Goal: Task Accomplishment & Management: Manage account settings

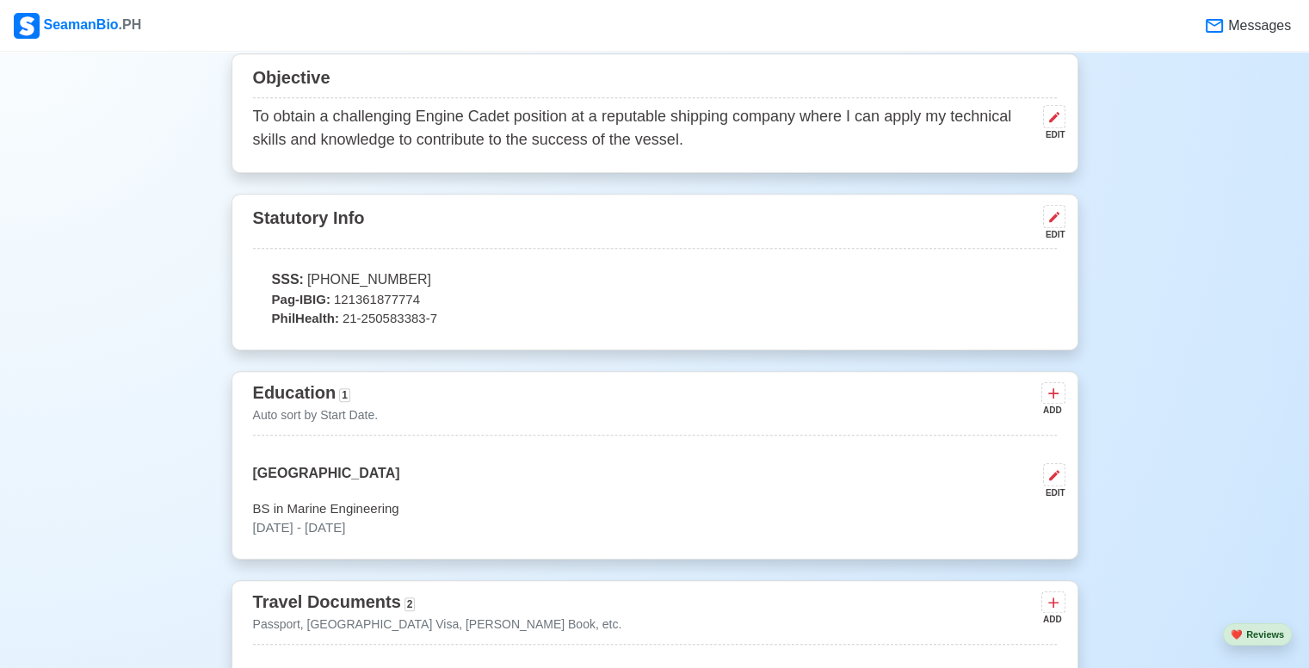
scroll to position [947, 0]
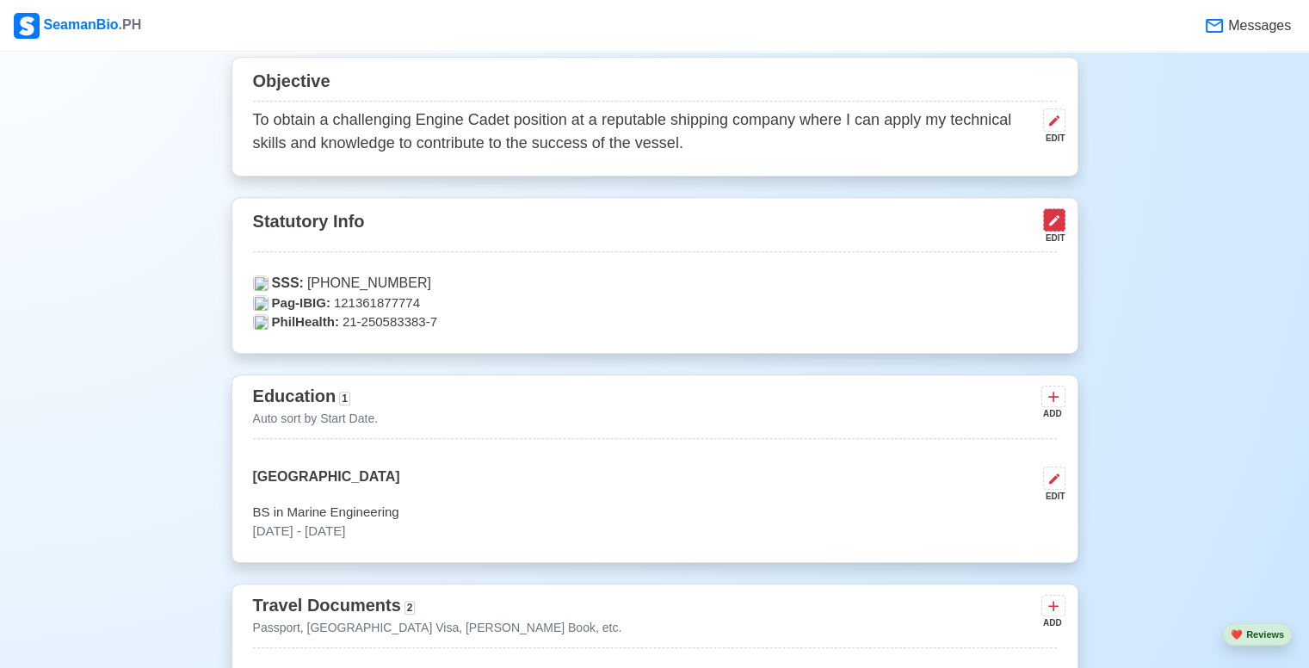
click at [1062, 214] on button at bounding box center [1054, 219] width 22 height 23
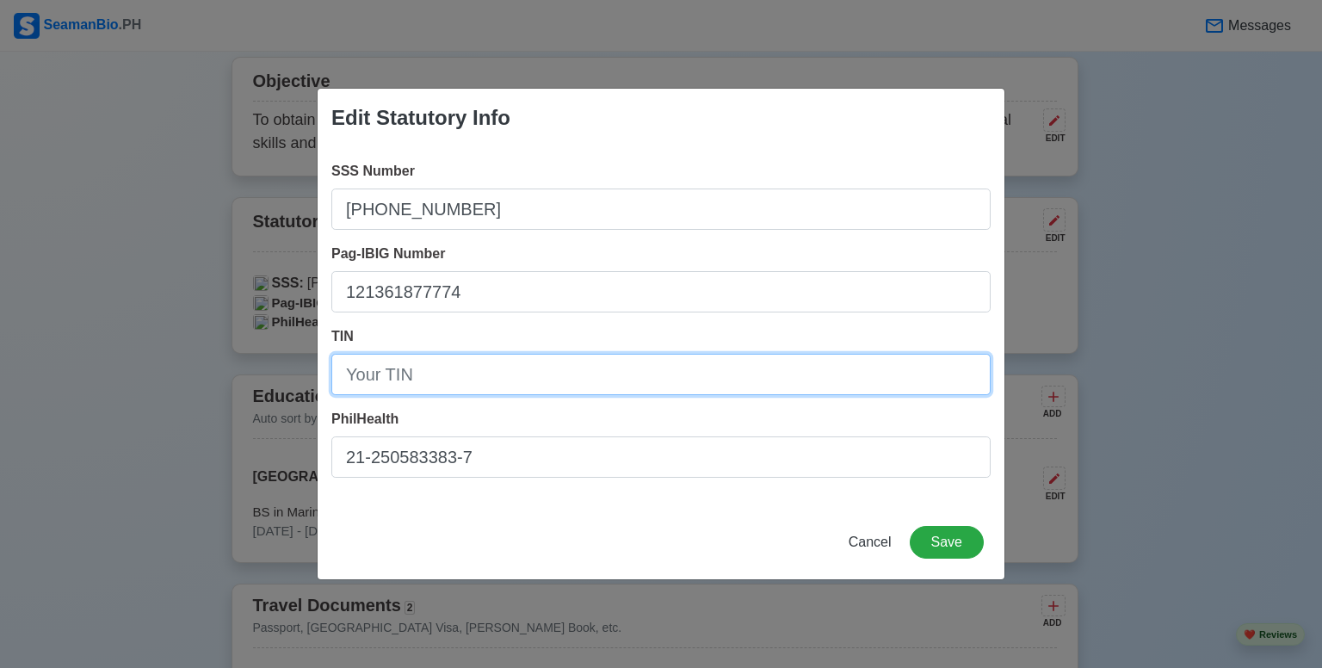
click at [420, 391] on input "TIN" at bounding box center [660, 374] width 659 height 41
type input "683071680"
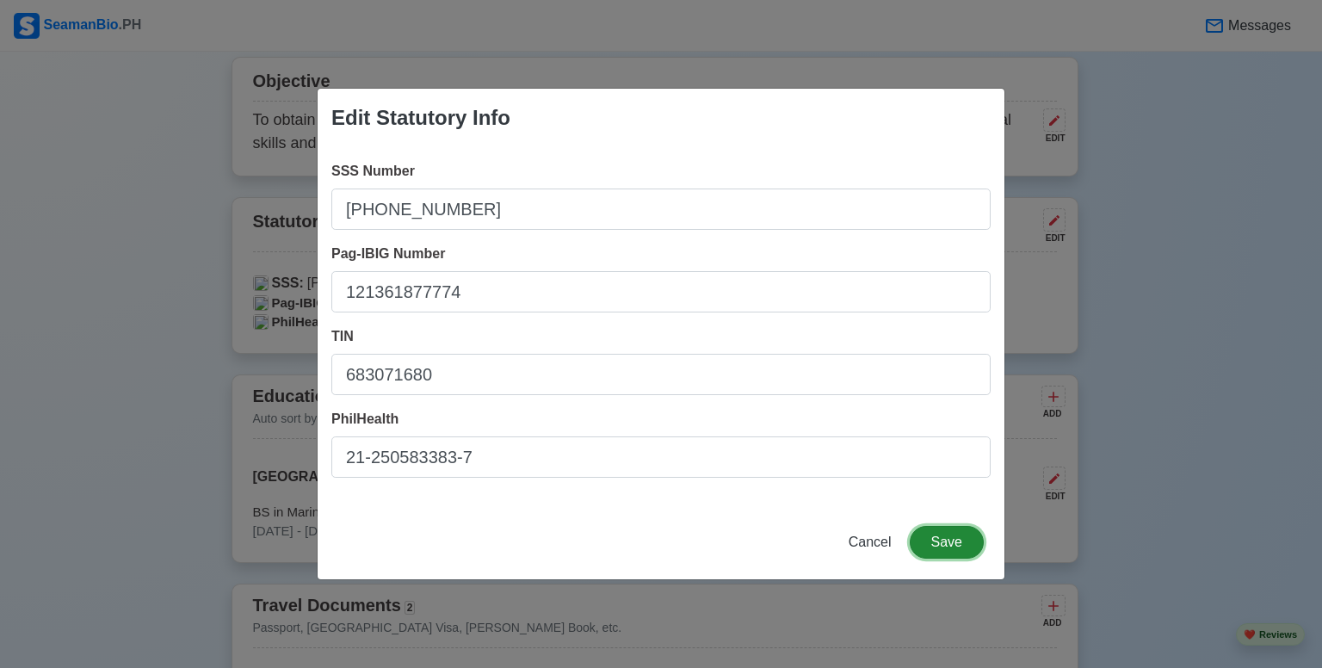
click at [961, 543] on button "Save" at bounding box center [947, 542] width 74 height 33
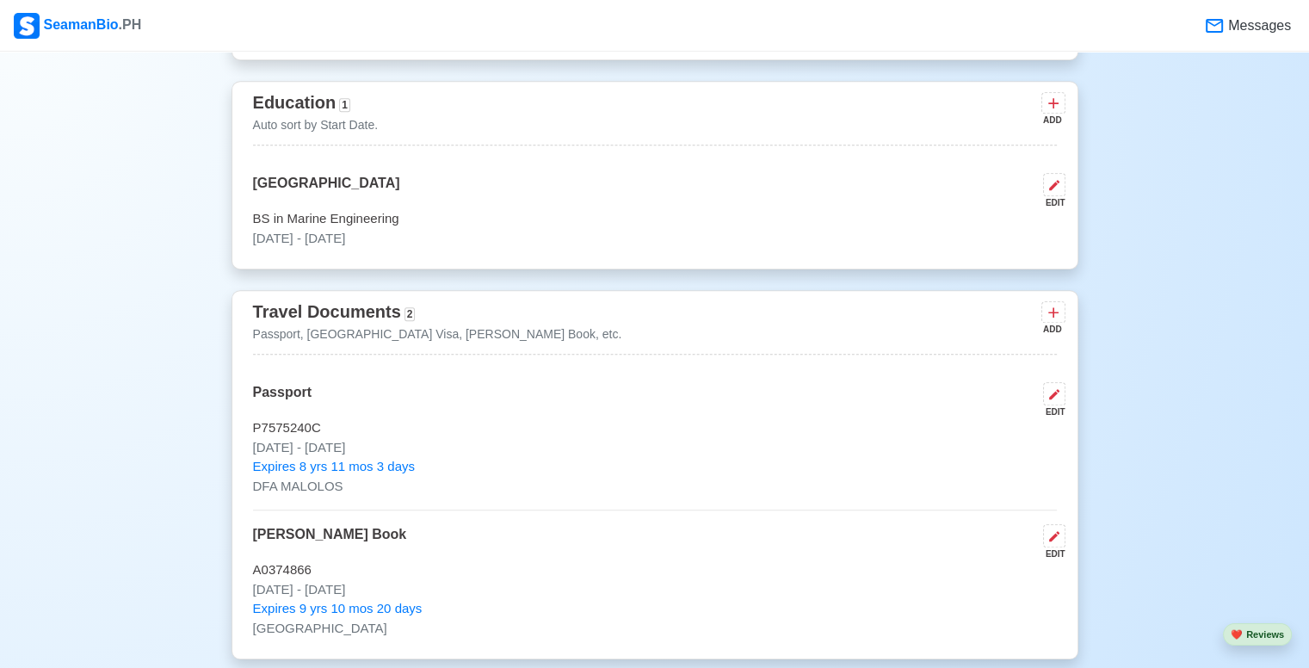
scroll to position [1291, 0]
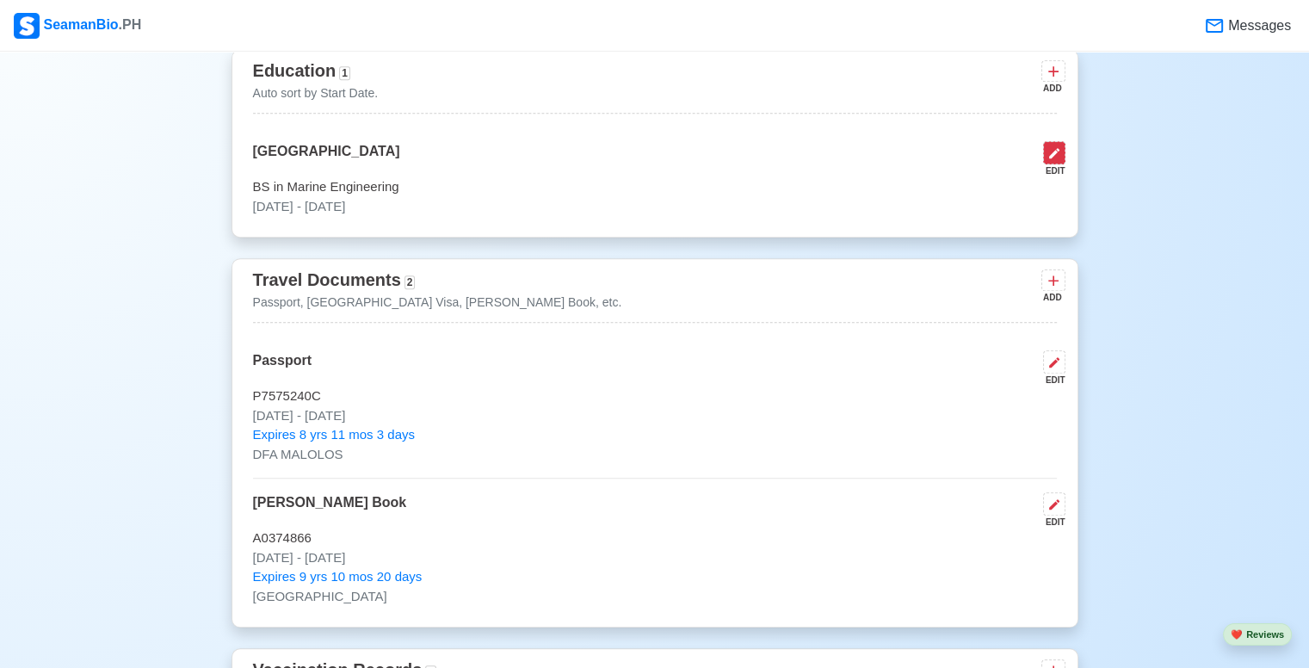
click at [1054, 150] on icon at bounding box center [1055, 153] width 14 height 14
select select "September"
select select "2021"
select select "September"
select select "2024"
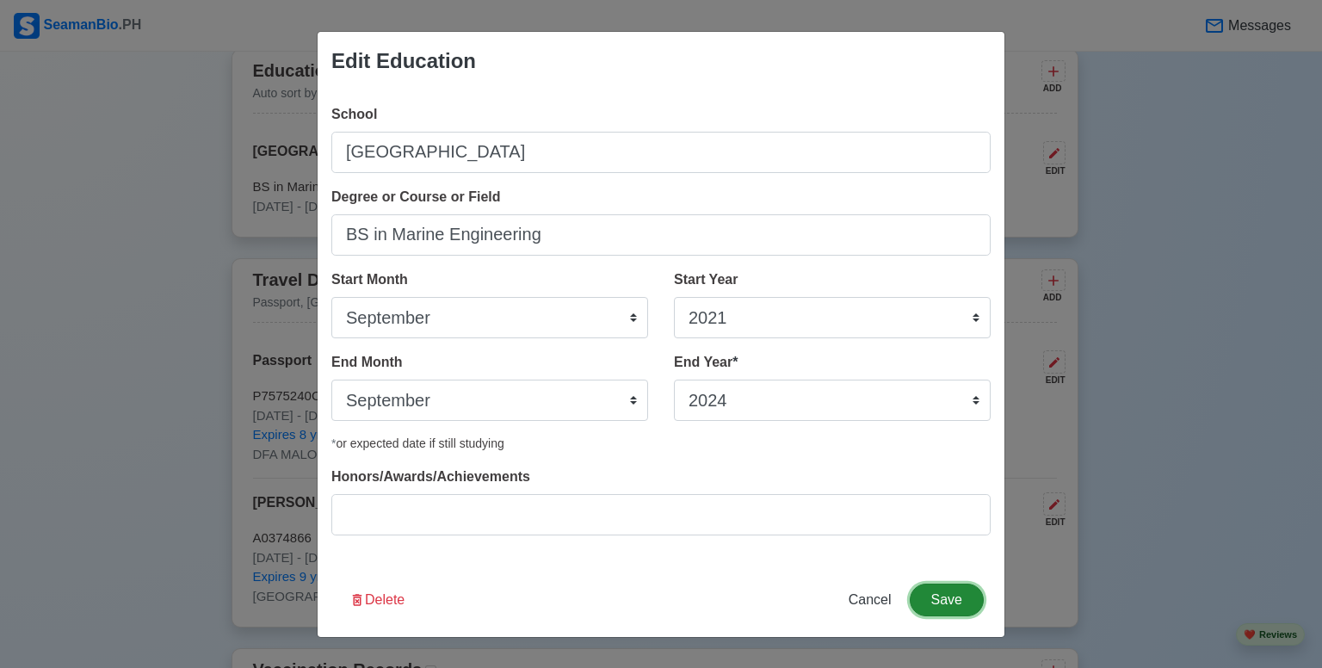
click at [971, 593] on button "Save" at bounding box center [947, 600] width 74 height 33
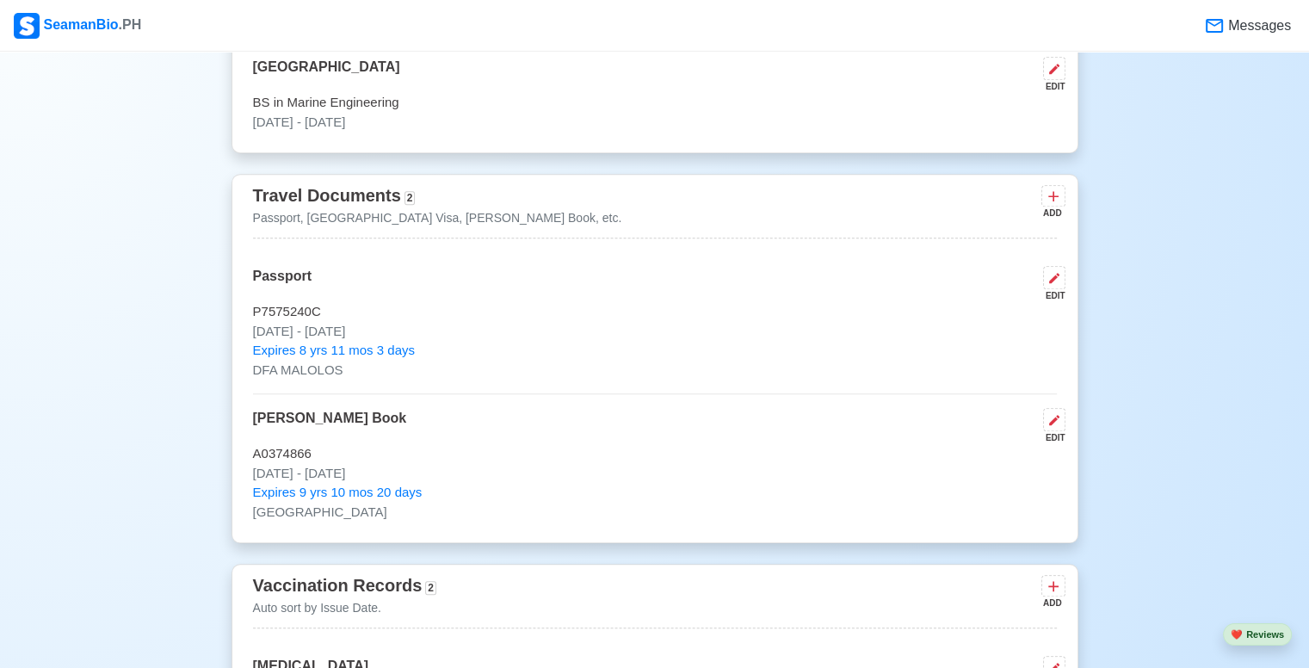
scroll to position [1377, 0]
click at [1063, 197] on button at bounding box center [1053, 194] width 24 height 22
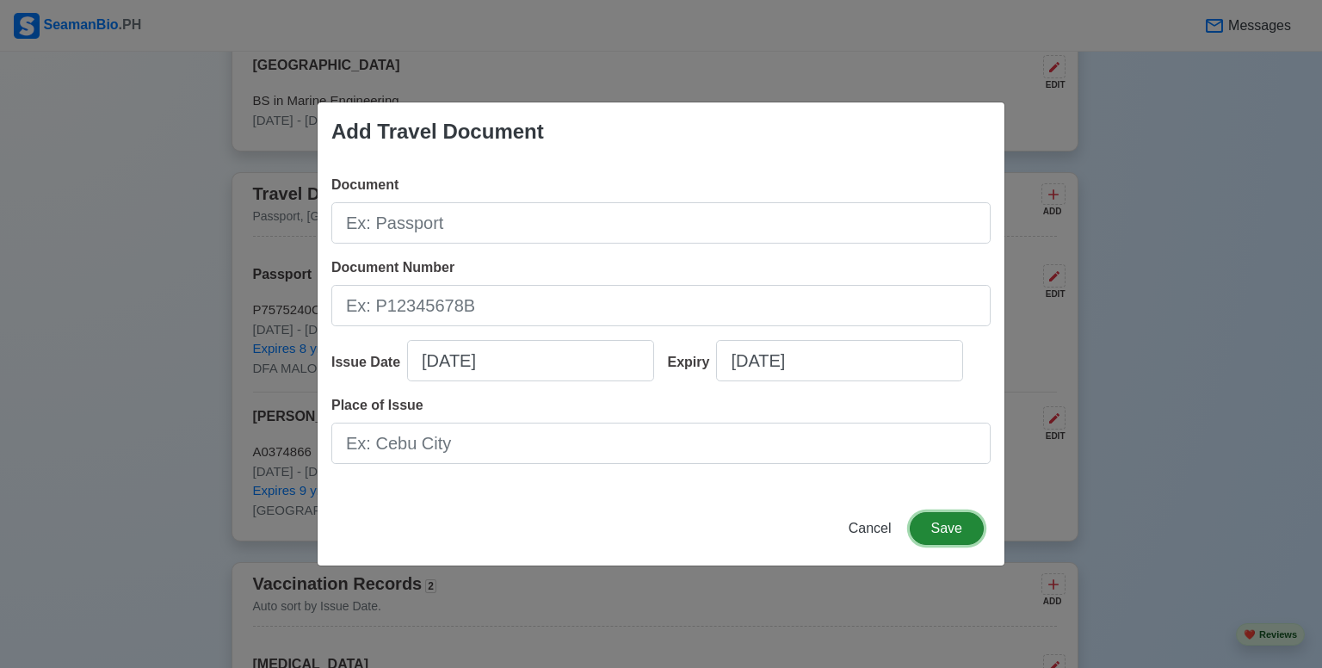
click at [943, 524] on button "Save" at bounding box center [947, 528] width 74 height 33
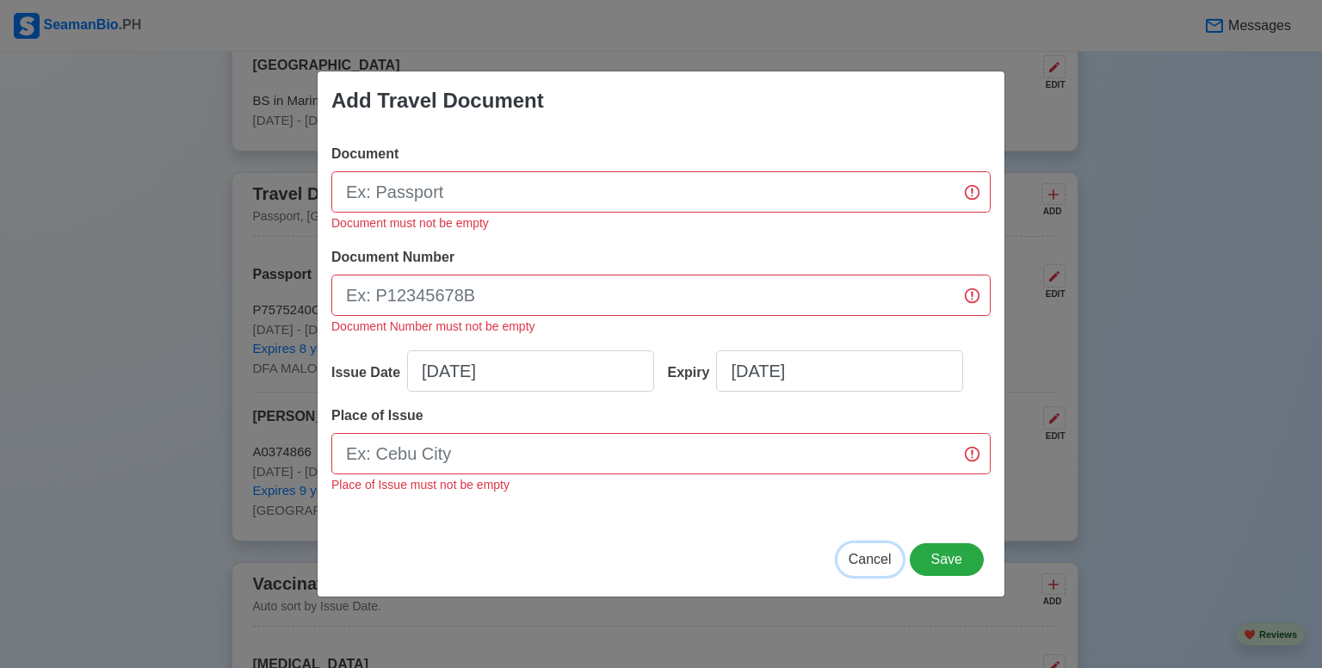
click at [881, 560] on span "Cancel" at bounding box center [870, 559] width 43 height 15
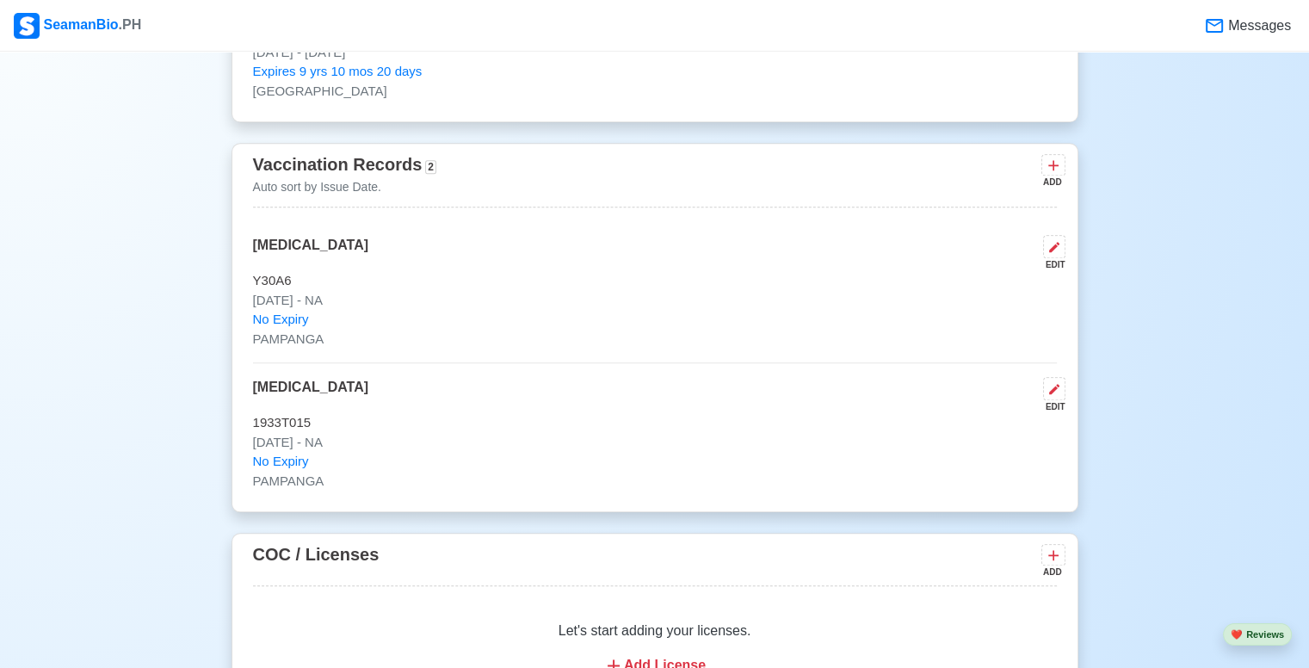
scroll to position [1808, 0]
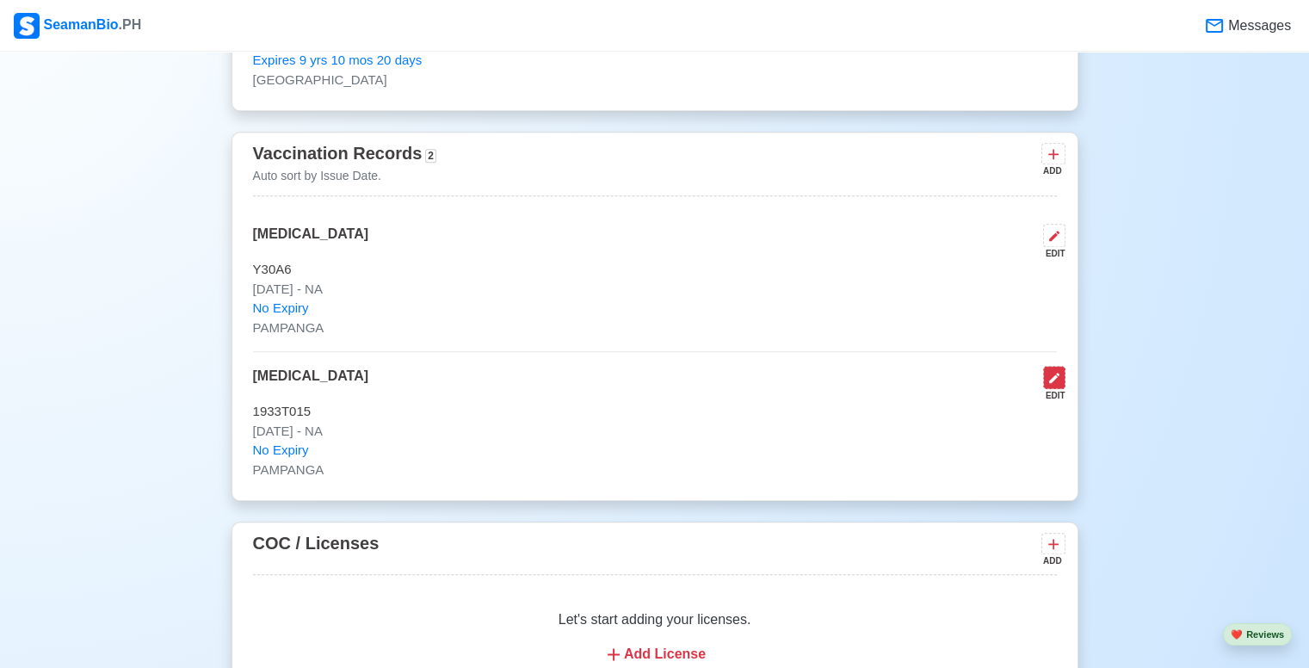
click at [1057, 380] on icon at bounding box center [1055, 378] width 14 height 14
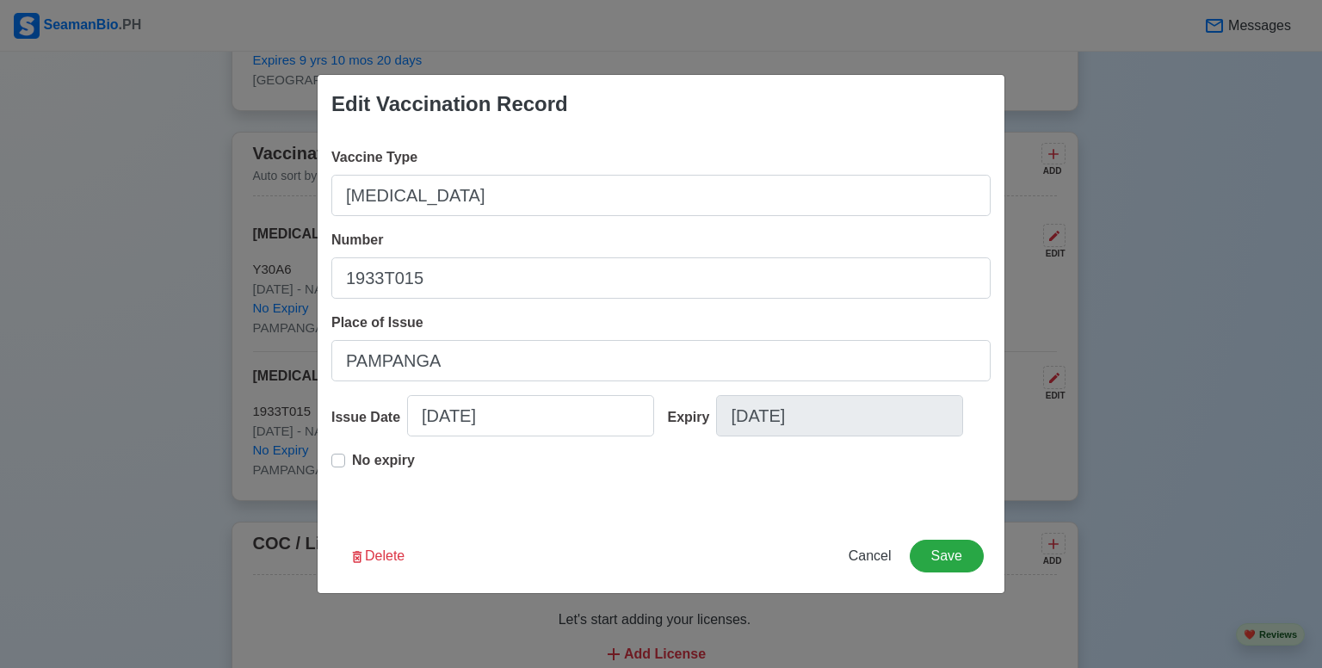
click at [352, 462] on label "No expiry" at bounding box center [383, 467] width 63 height 34
type input "06/11/2025"
click at [848, 425] on input "06/11/2025" at bounding box center [839, 415] width 247 height 41
select select "****"
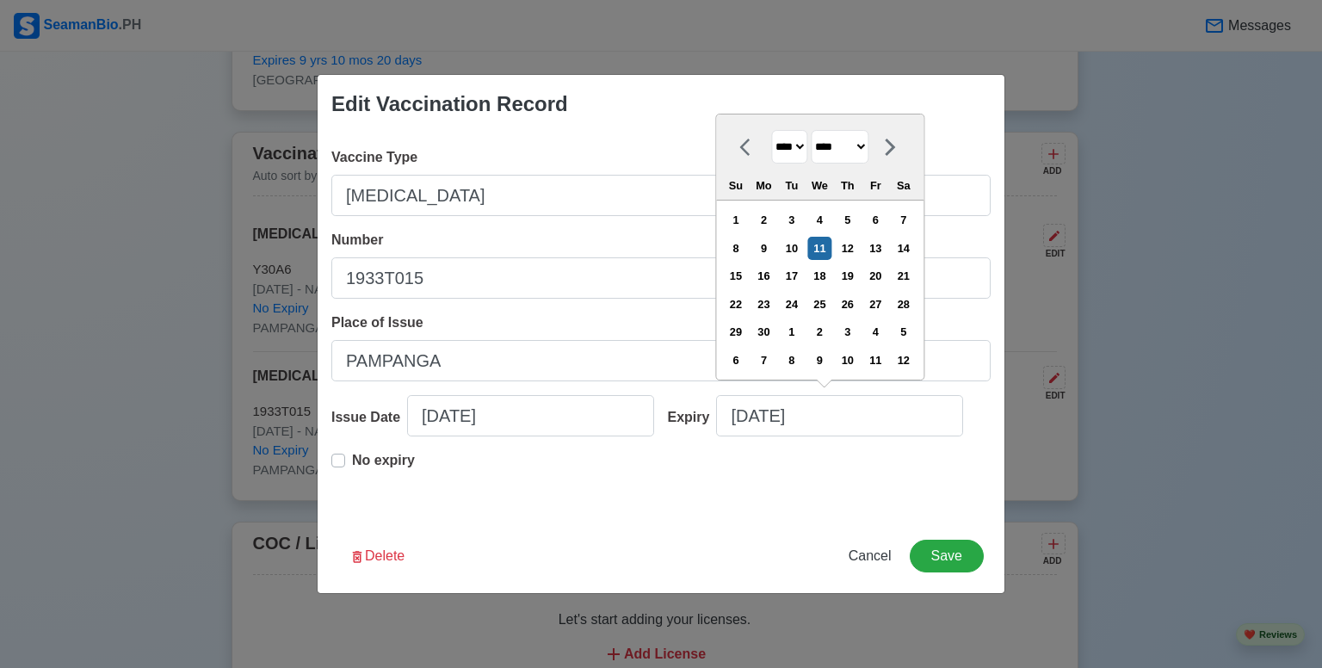
click at [799, 146] on select "**** **** **** **** **** **** **** **** **** **** **** **** **** **** **** ****…" at bounding box center [789, 147] width 36 height 34
select select "****"
click at [771, 131] on select "**** **** **** **** **** **** **** **** **** **** **** **** **** **** **** ****…" at bounding box center [789, 147] width 36 height 34
click at [958, 559] on button "Save" at bounding box center [947, 556] width 74 height 33
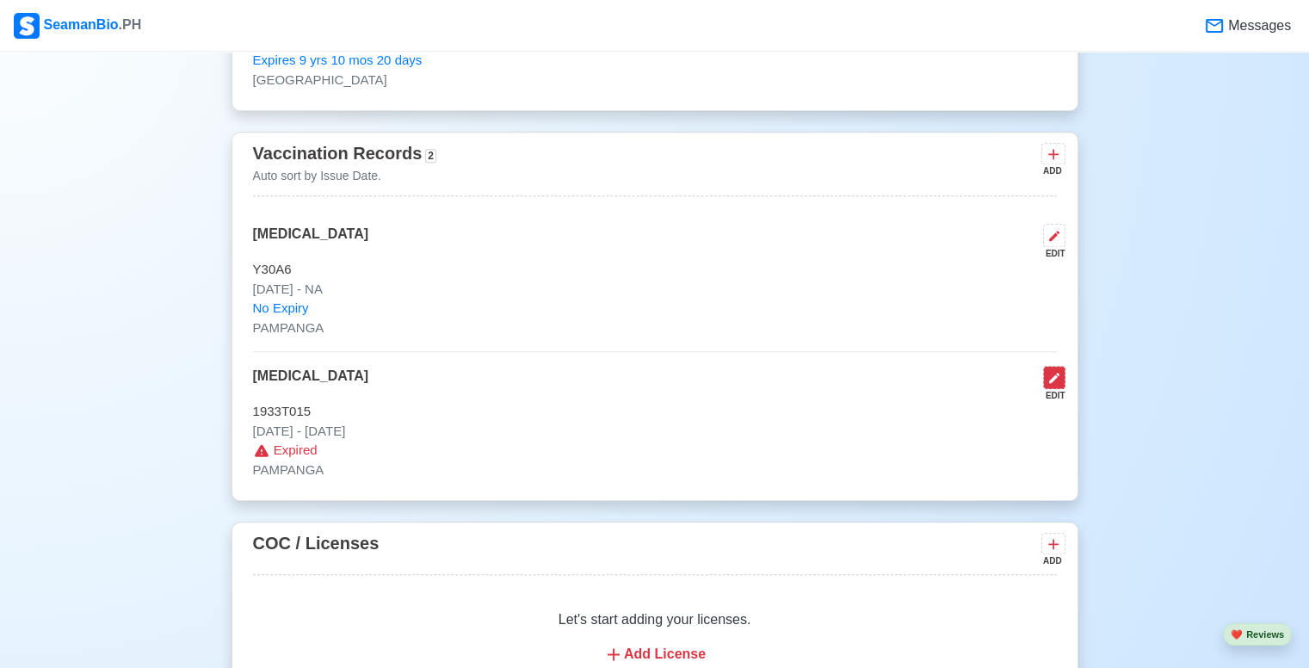
click at [1062, 373] on button at bounding box center [1054, 377] width 22 height 23
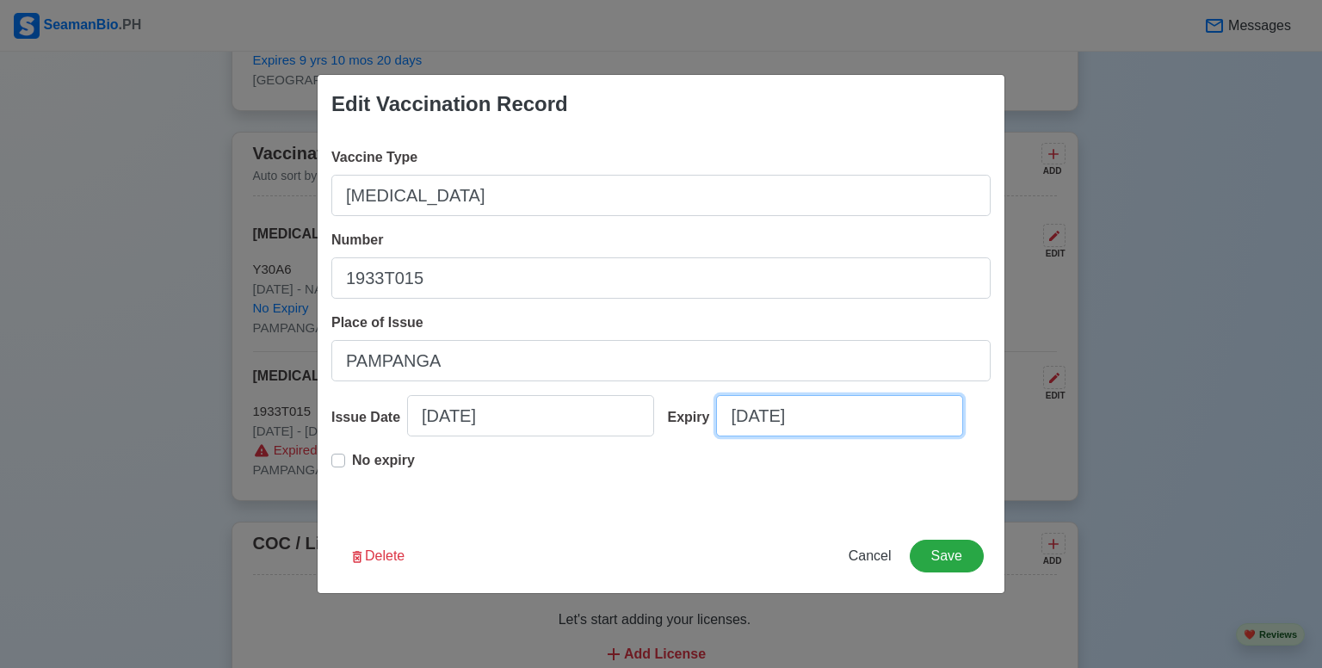
click at [843, 424] on input "06/11/2025" at bounding box center [839, 415] width 247 height 41
select select "****"
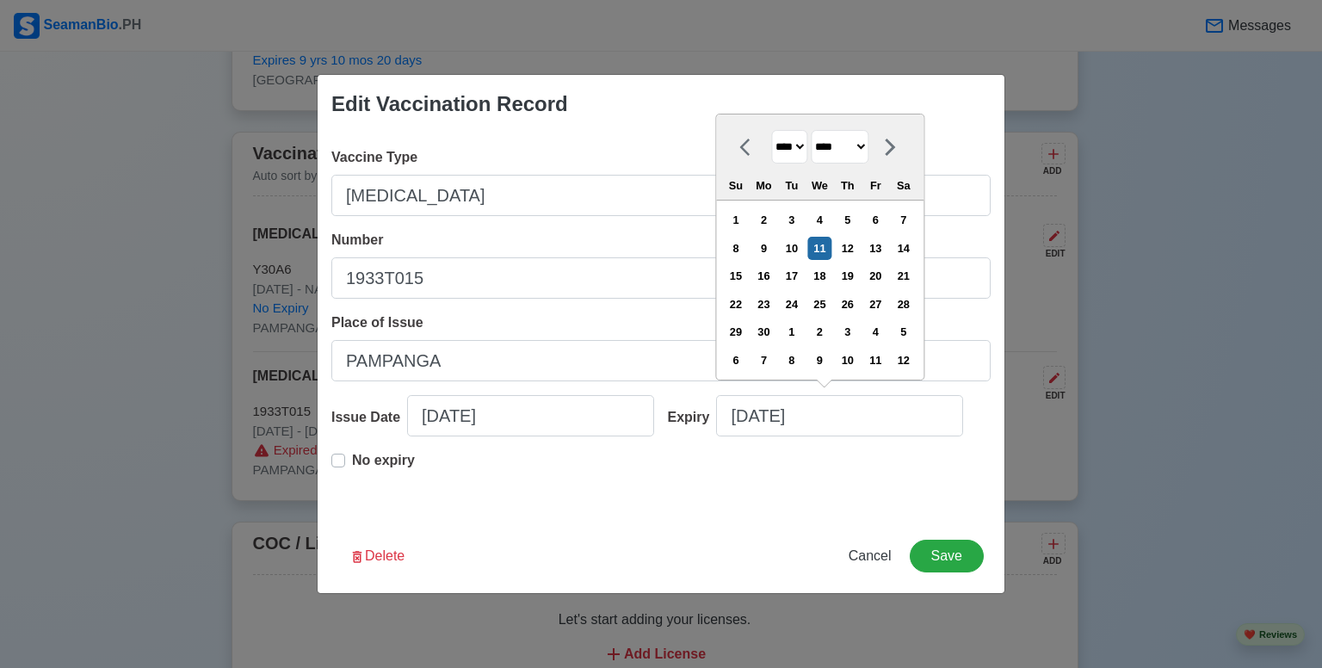
click at [802, 149] on select "**** **** **** **** **** **** **** **** **** **** **** **** **** **** **** ****…" at bounding box center [789, 147] width 36 height 34
select select "****"
click at [771, 131] on select "**** **** **** **** **** **** **** **** **** **** **** **** **** **** **** ****…" at bounding box center [789, 147] width 36 height 34
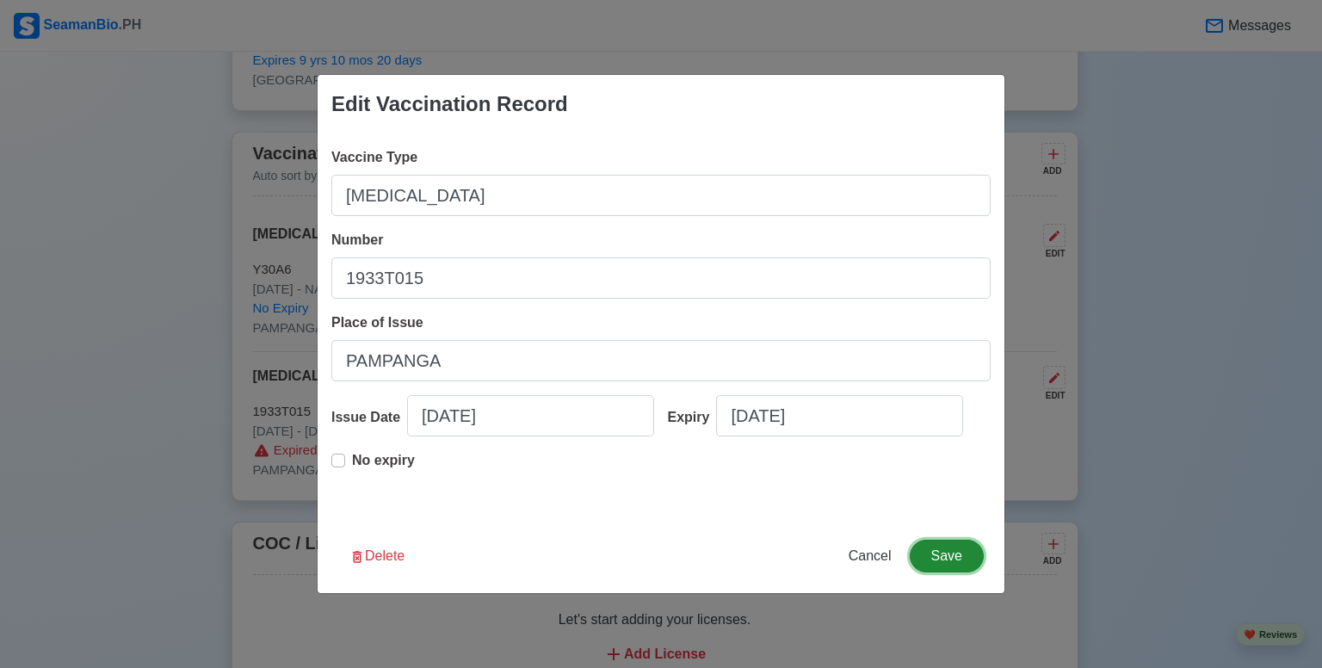
click at [949, 558] on button "Save" at bounding box center [947, 556] width 74 height 33
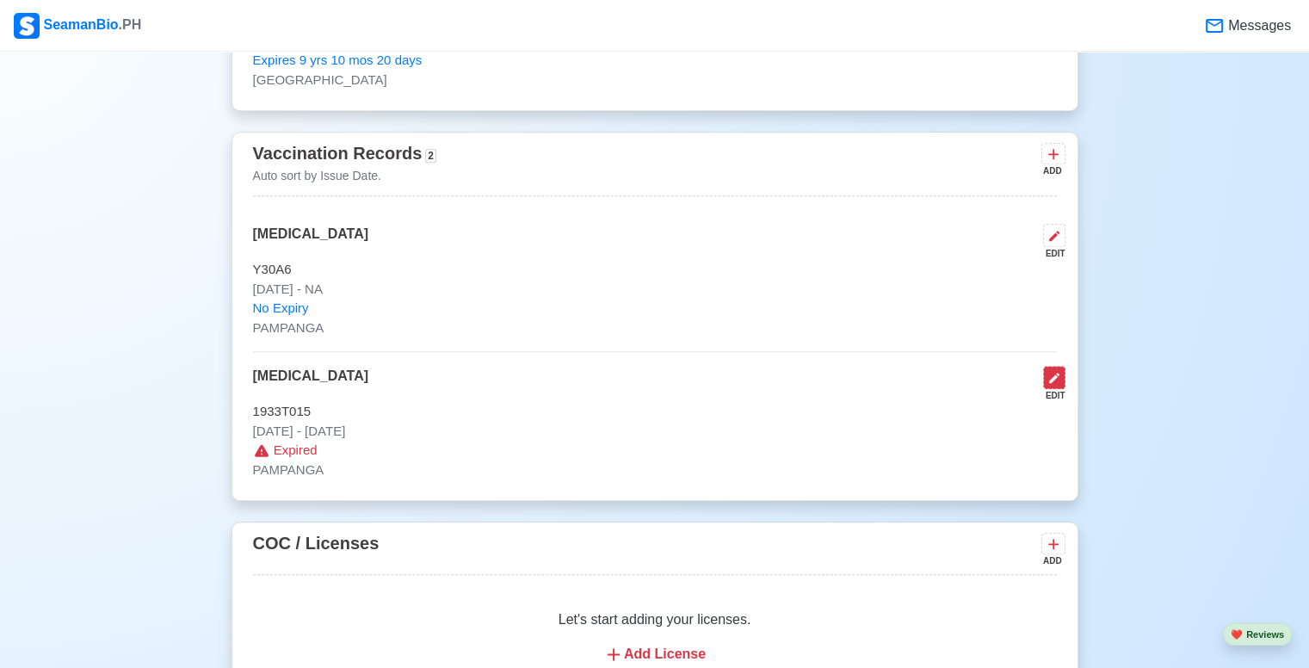
click at [1054, 366] on button at bounding box center [1054, 377] width 22 height 23
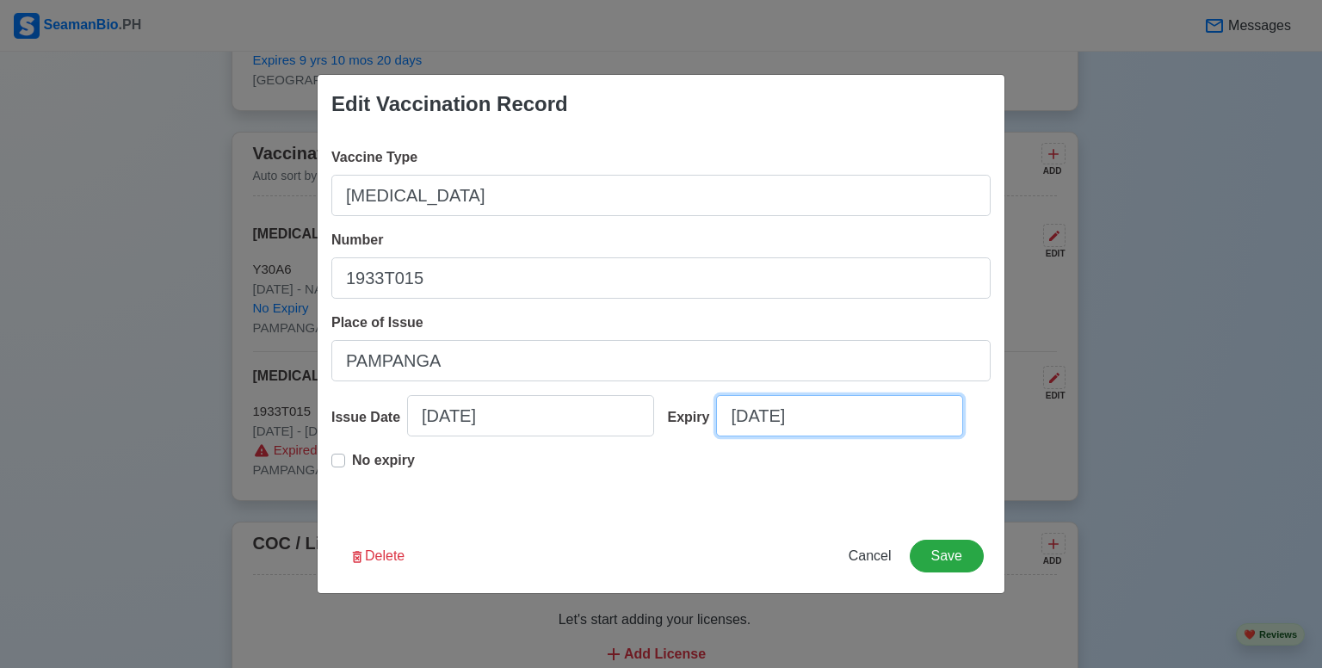
click at [799, 430] on input "06/11/2025" at bounding box center [839, 415] width 247 height 41
select select "****"
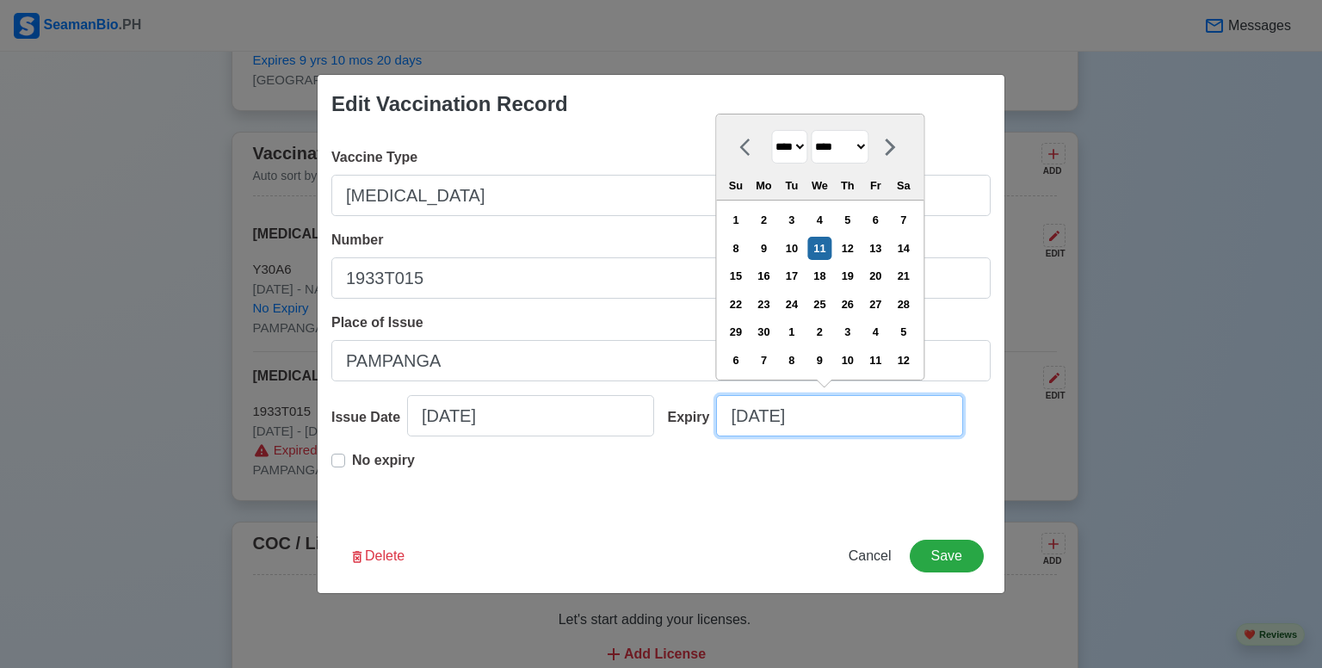
click at [829, 403] on input "06/11/2025" at bounding box center [839, 415] width 247 height 41
click at [800, 149] on select "**** **** **** **** **** **** **** **** **** **** **** **** **** **** **** ****…" at bounding box center [789, 147] width 36 height 34
select select "****"
click at [771, 131] on select "**** **** **** **** **** **** **** **** **** **** **** **** **** **** **** ****…" at bounding box center [789, 147] width 36 height 34
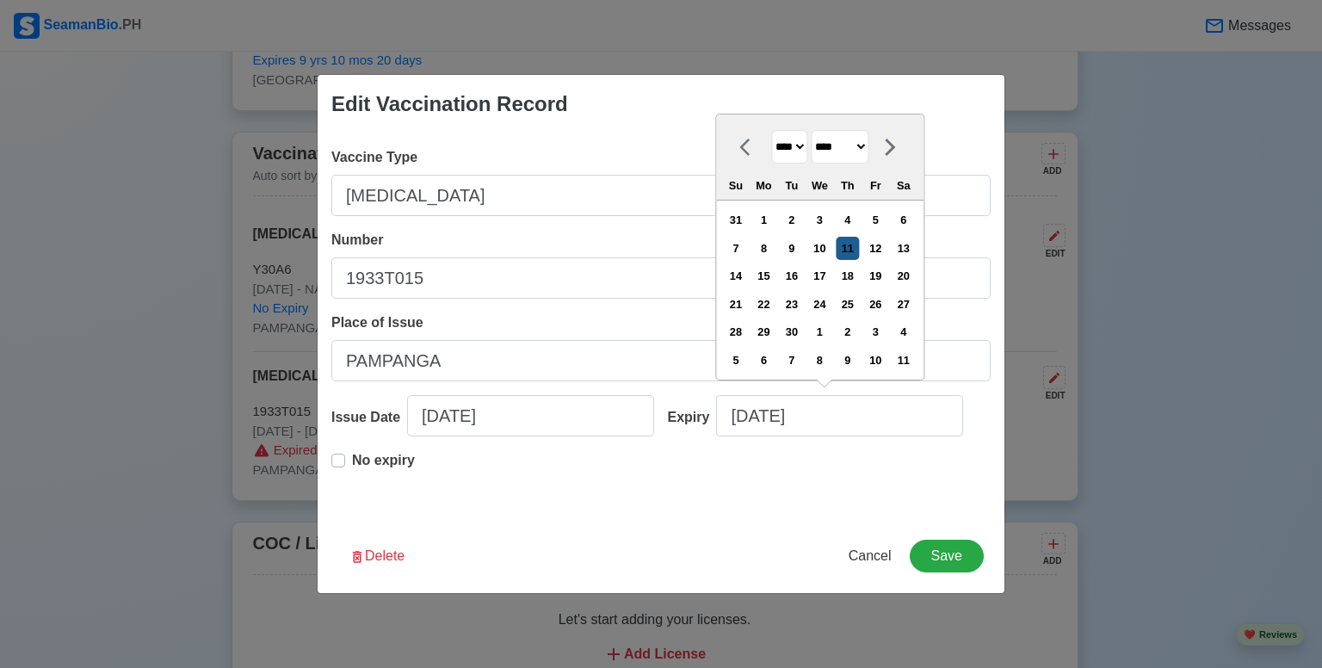
click at [857, 246] on div "11" at bounding box center [847, 248] width 23 height 23
type input "06/11/2026"
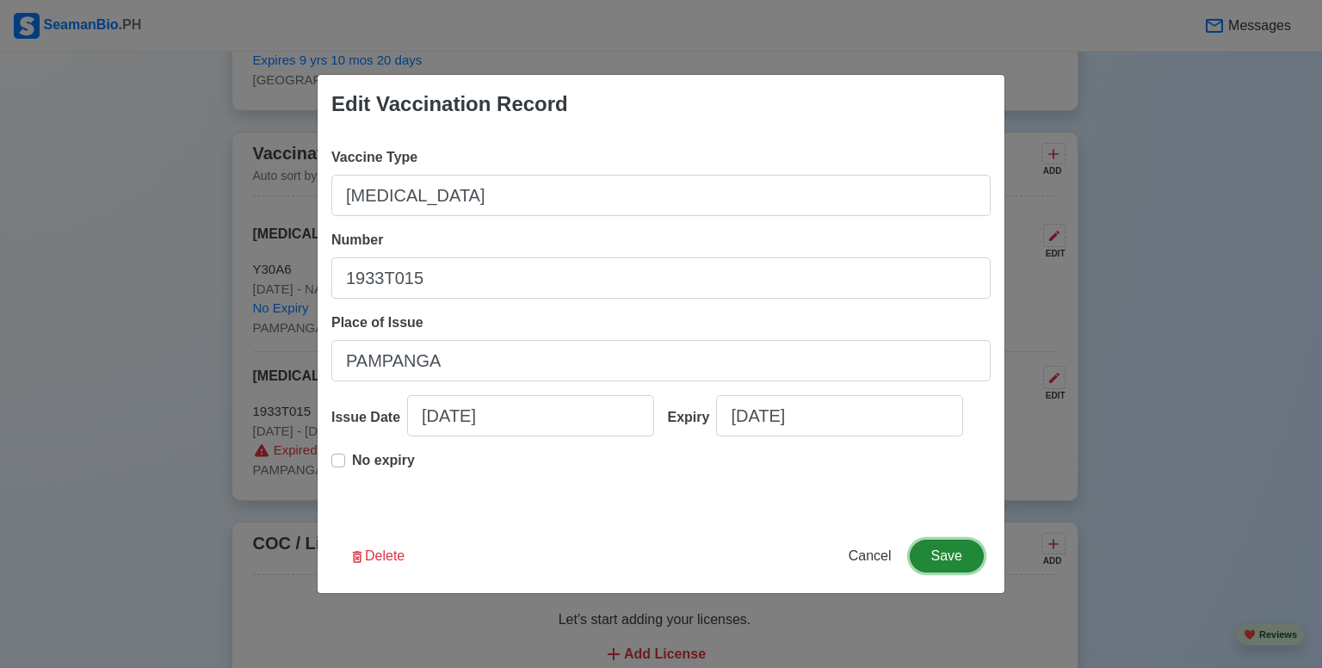
click at [952, 559] on button "Save" at bounding box center [947, 556] width 74 height 33
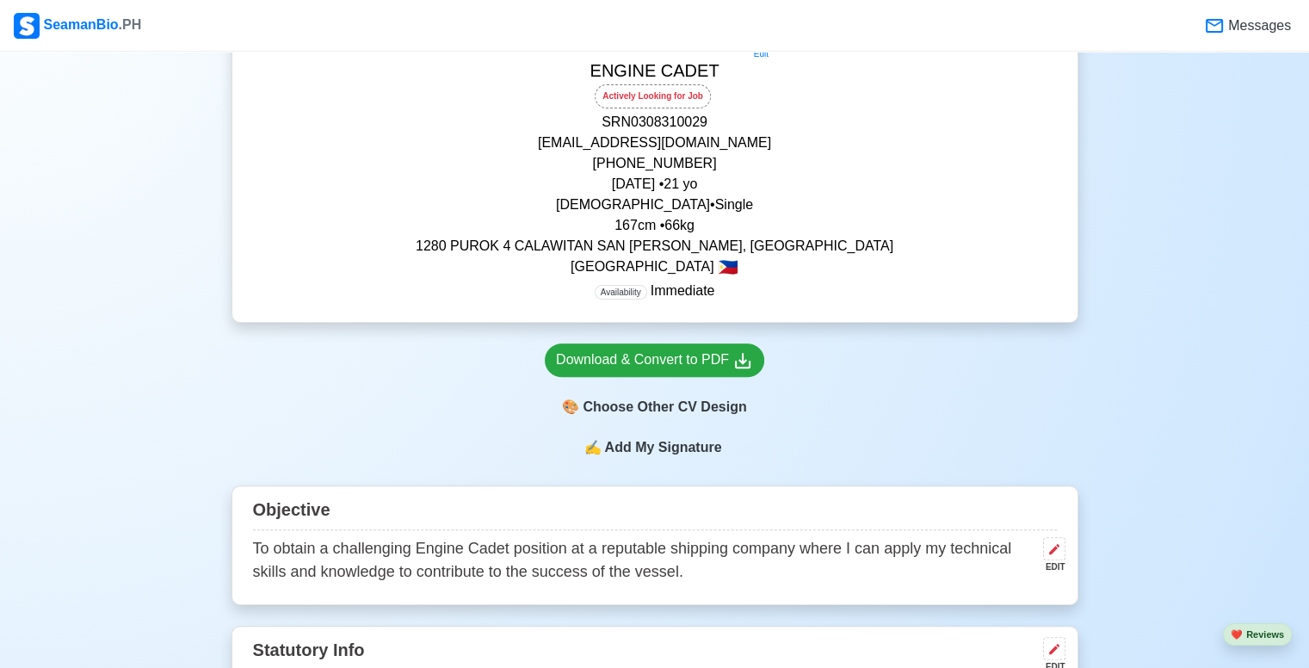
scroll to position [516, 0]
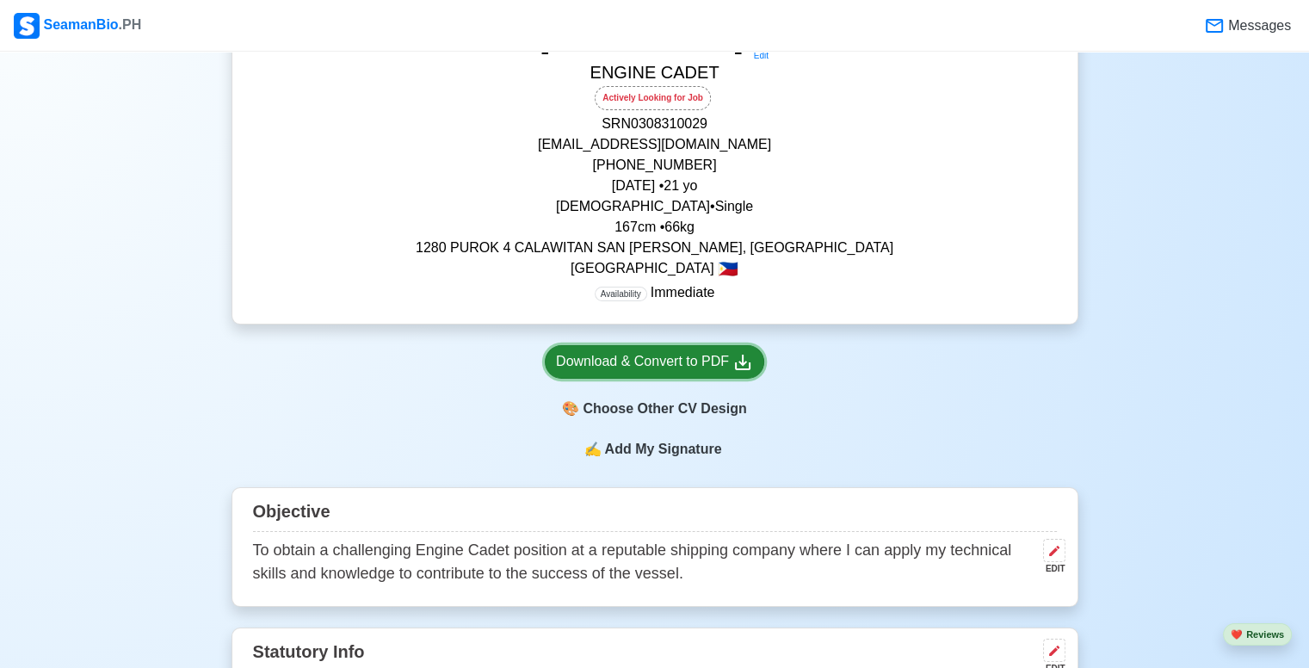
click at [663, 362] on div "Download & Convert to PDF" at bounding box center [654, 362] width 197 height 22
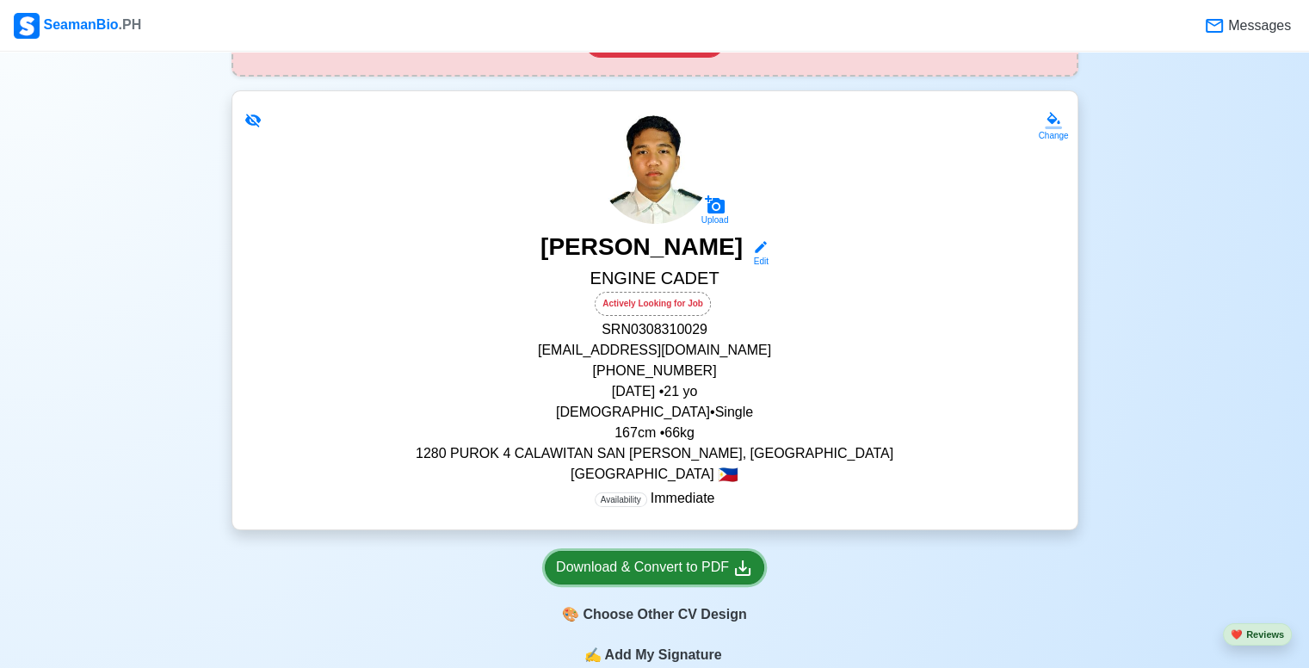
scroll to position [258, 0]
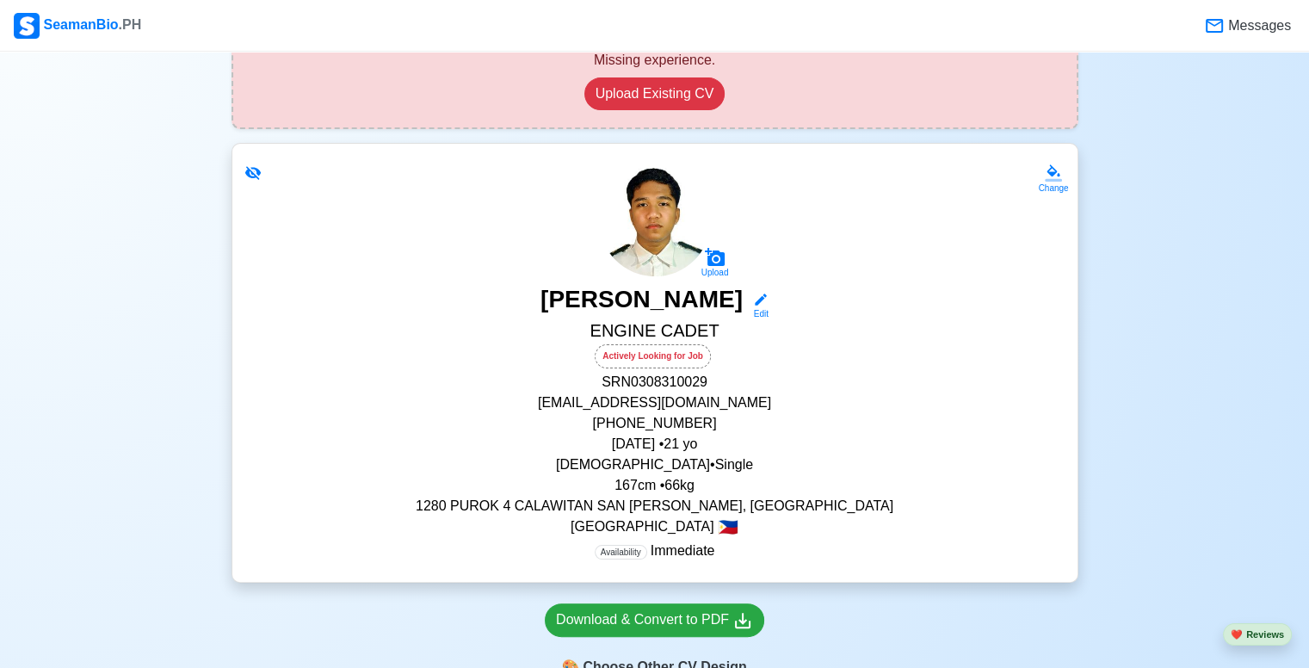
click at [712, 424] on p "+639984621055" at bounding box center [655, 423] width 804 height 21
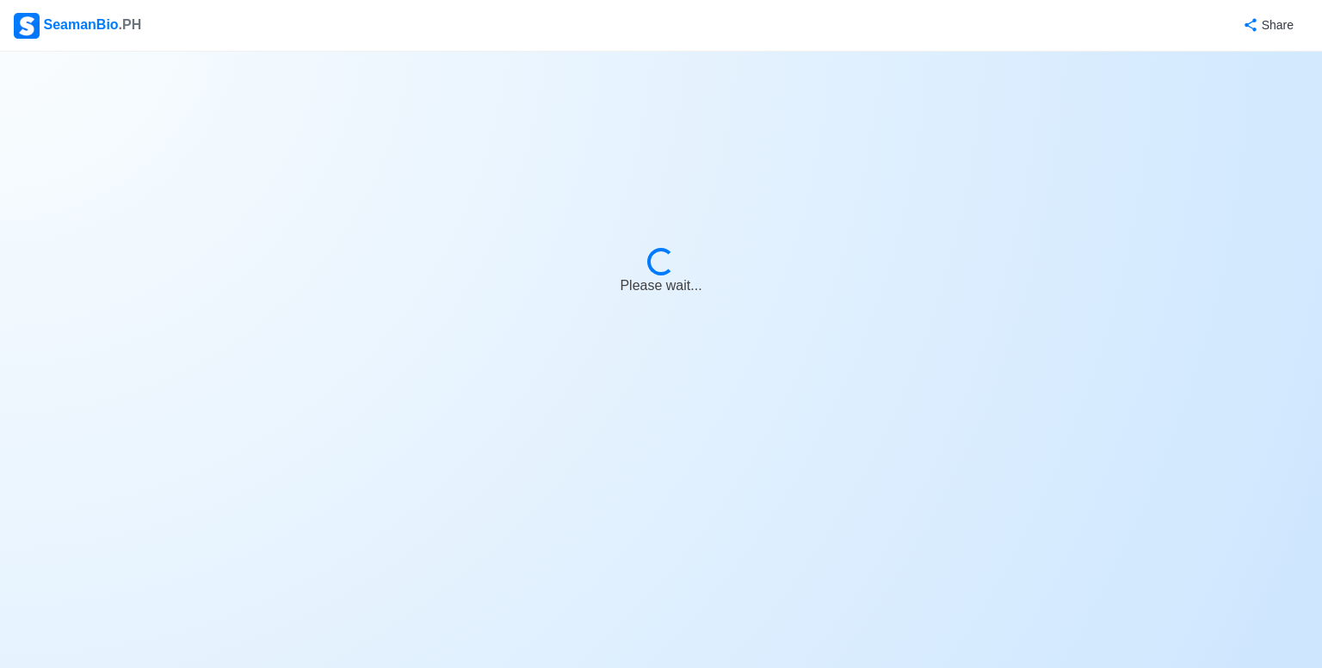
select select "Actively Looking for Job"
select select "Visible for Hiring"
select select "Single"
select select "[DEMOGRAPHIC_DATA]"
select select "PH"
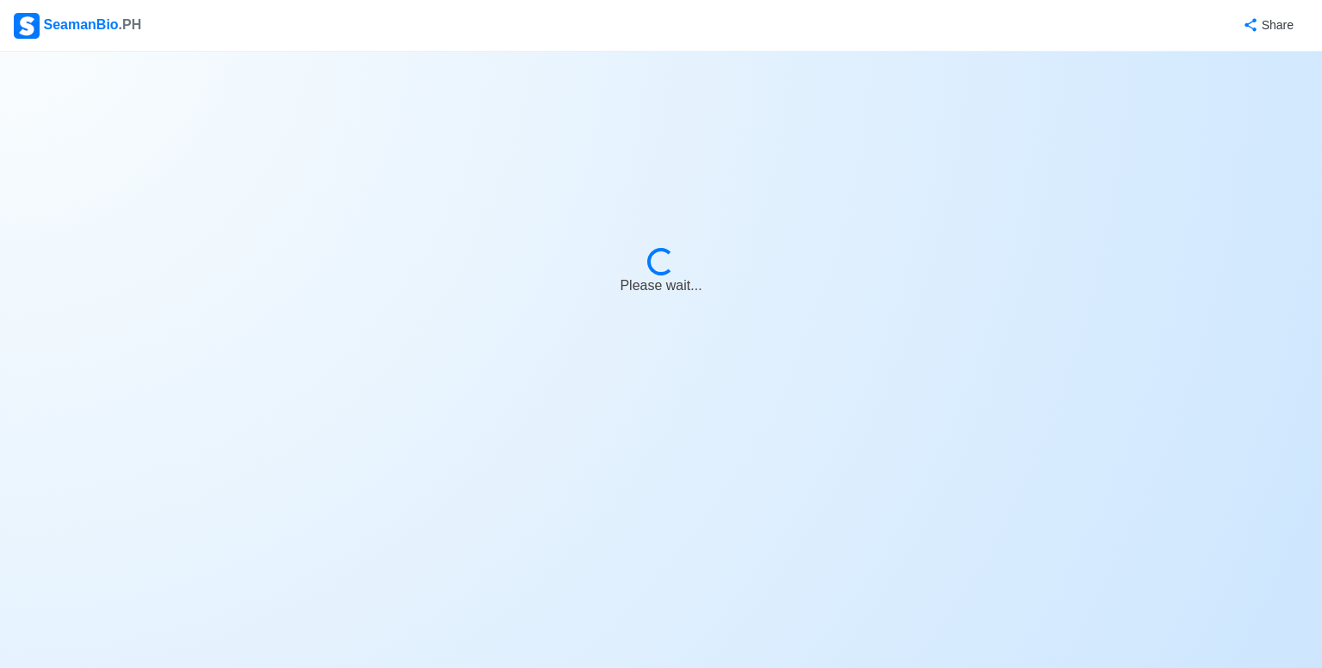
select select "4102416000000"
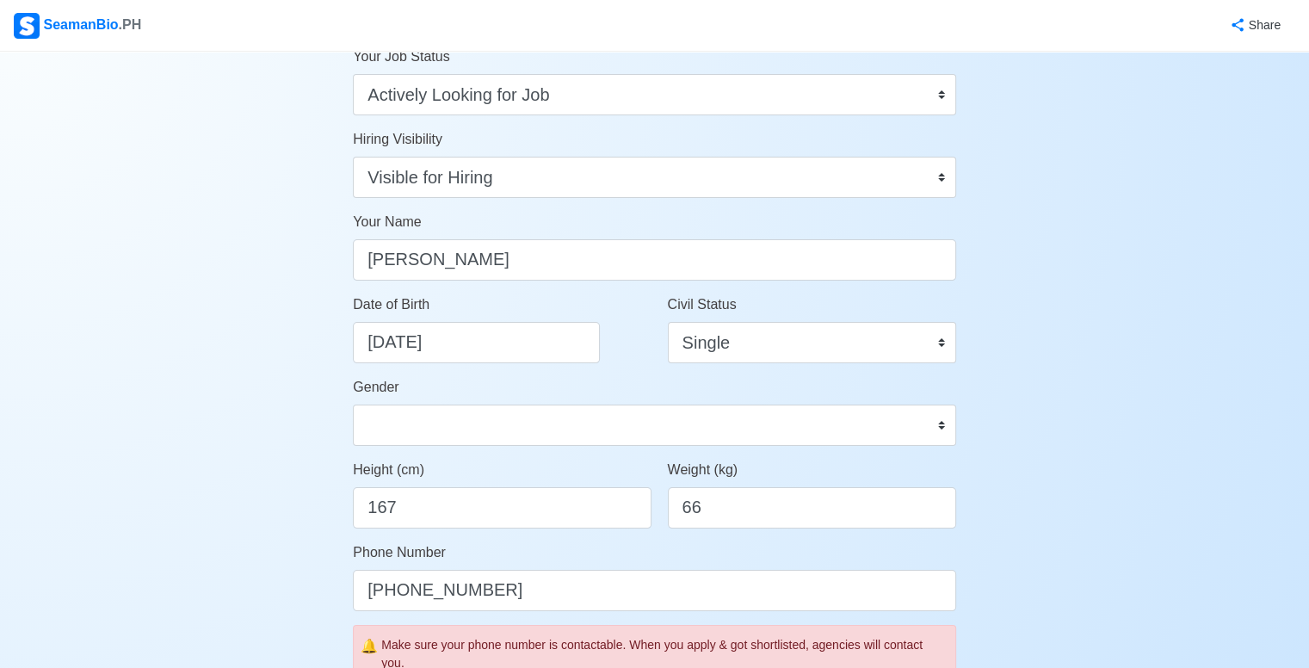
scroll to position [86, 0]
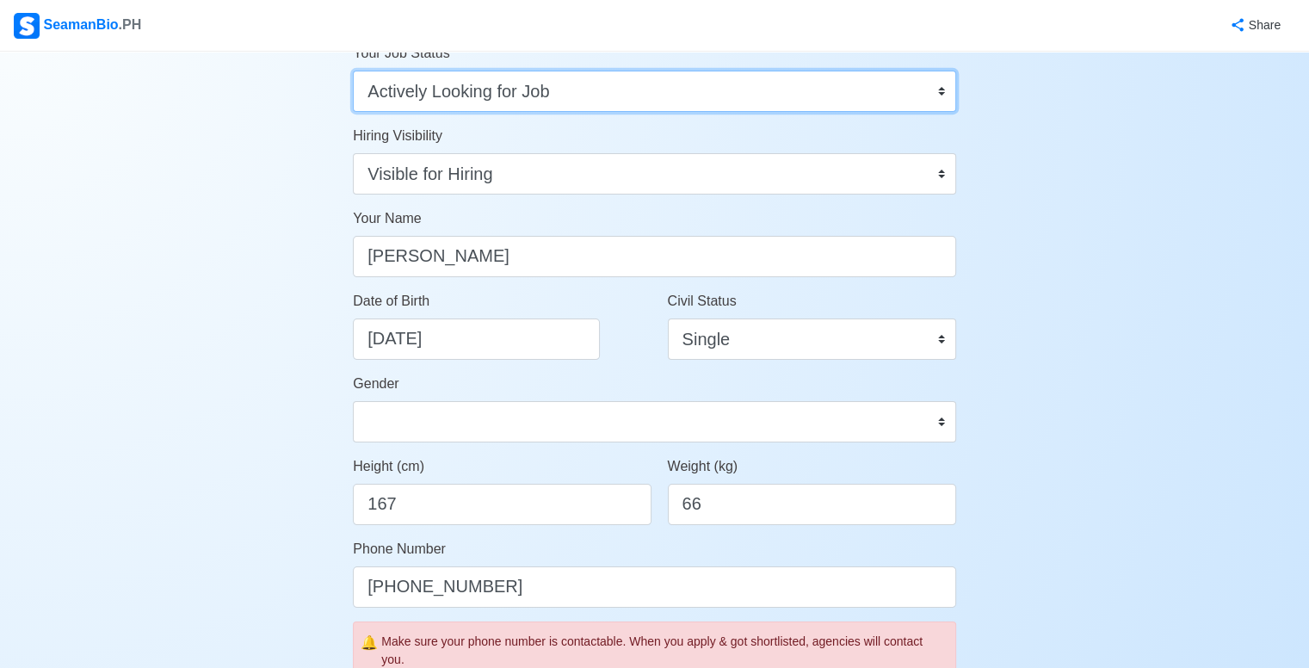
click at [875, 96] on select "Onboard Actively Looking for Job Not Looking for Job" at bounding box center [654, 91] width 603 height 41
click at [353, 71] on select "Onboard Actively Looking for Job Not Looking for Job" at bounding box center [654, 91] width 603 height 41
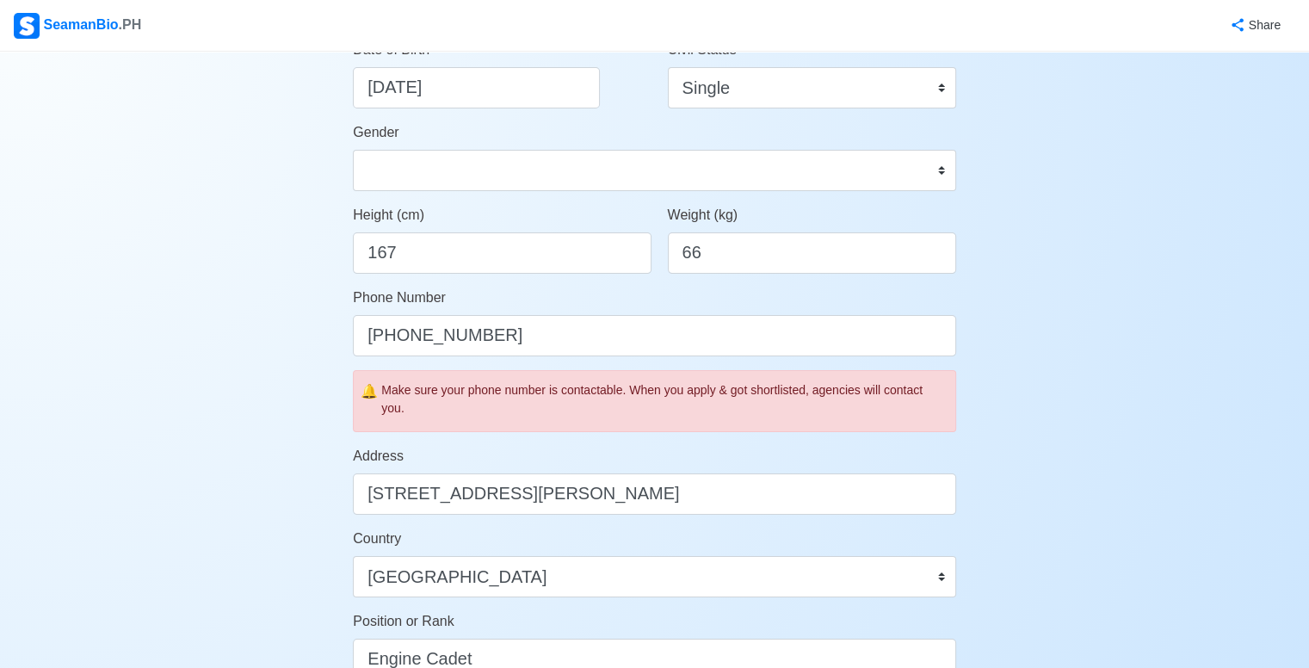
scroll to position [344, 0]
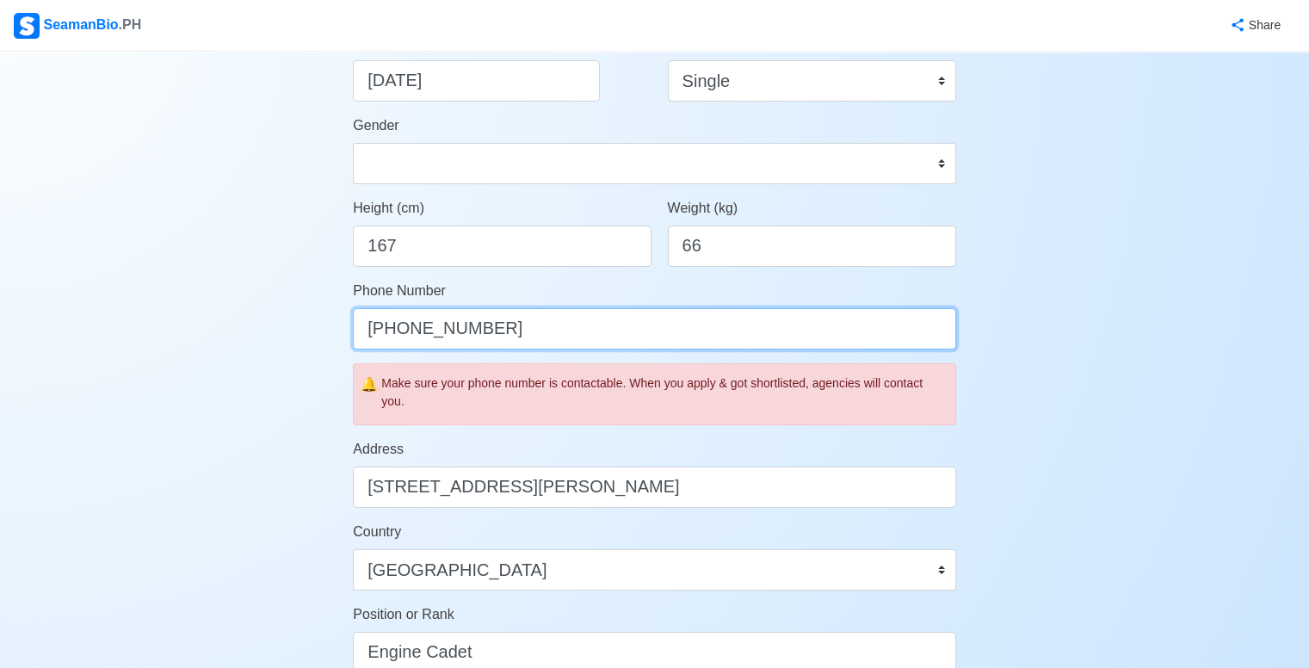
click at [671, 335] on input "+639984621055" at bounding box center [654, 328] width 603 height 41
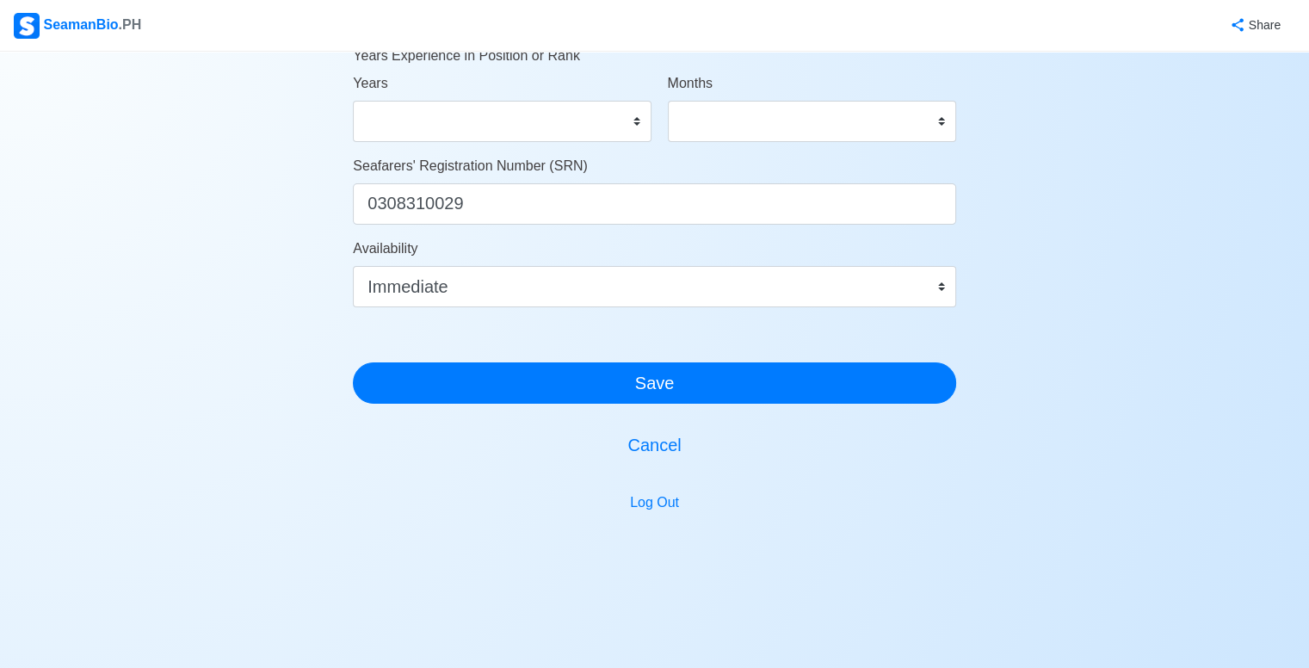
scroll to position [993, 0]
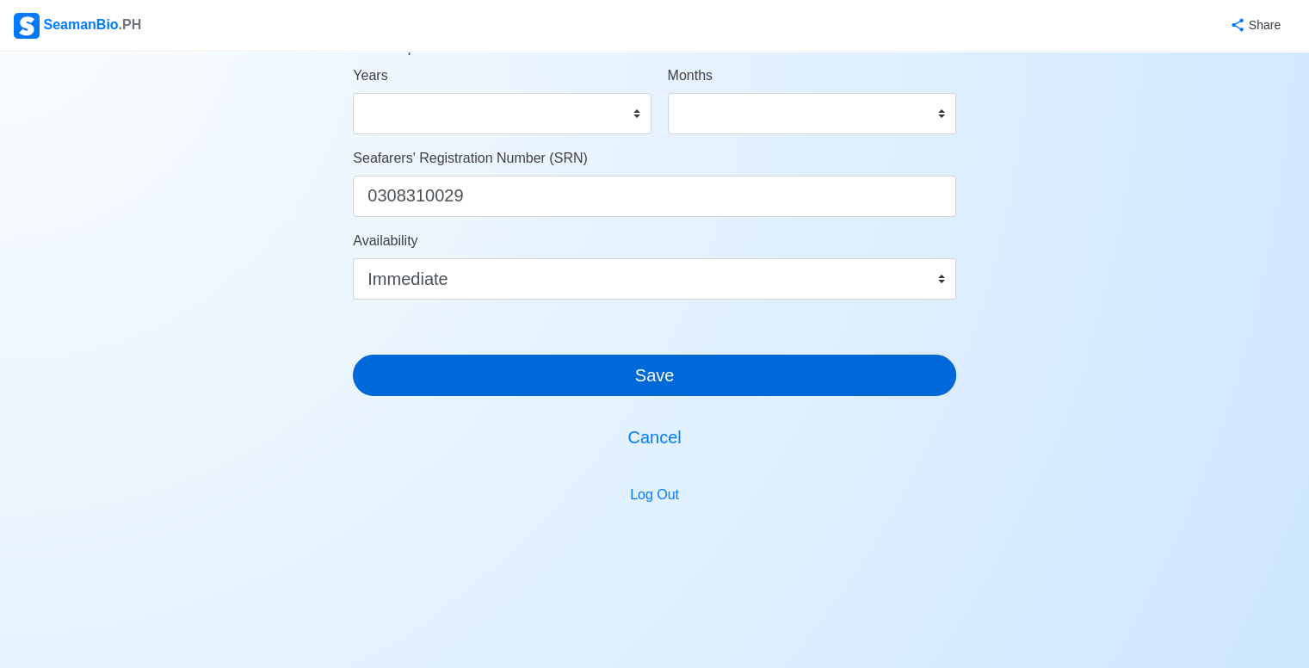
type input "[PHONE_NUMBER]"
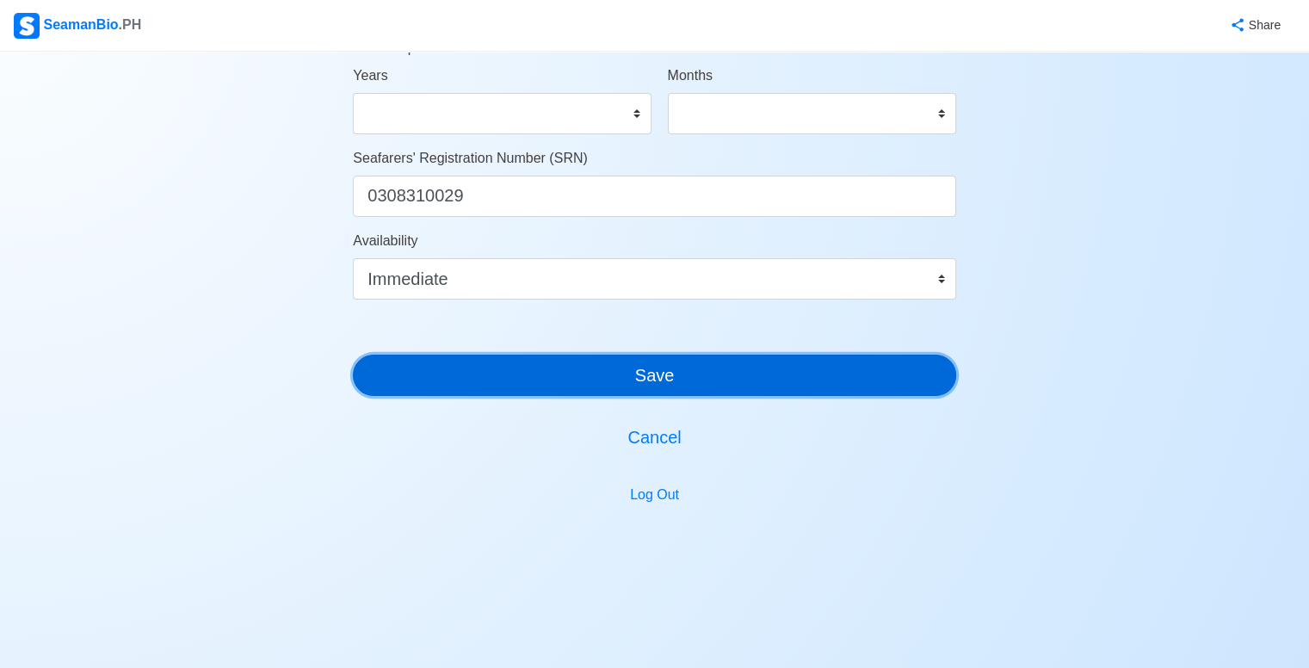
click at [722, 374] on button "Save" at bounding box center [654, 375] width 603 height 41
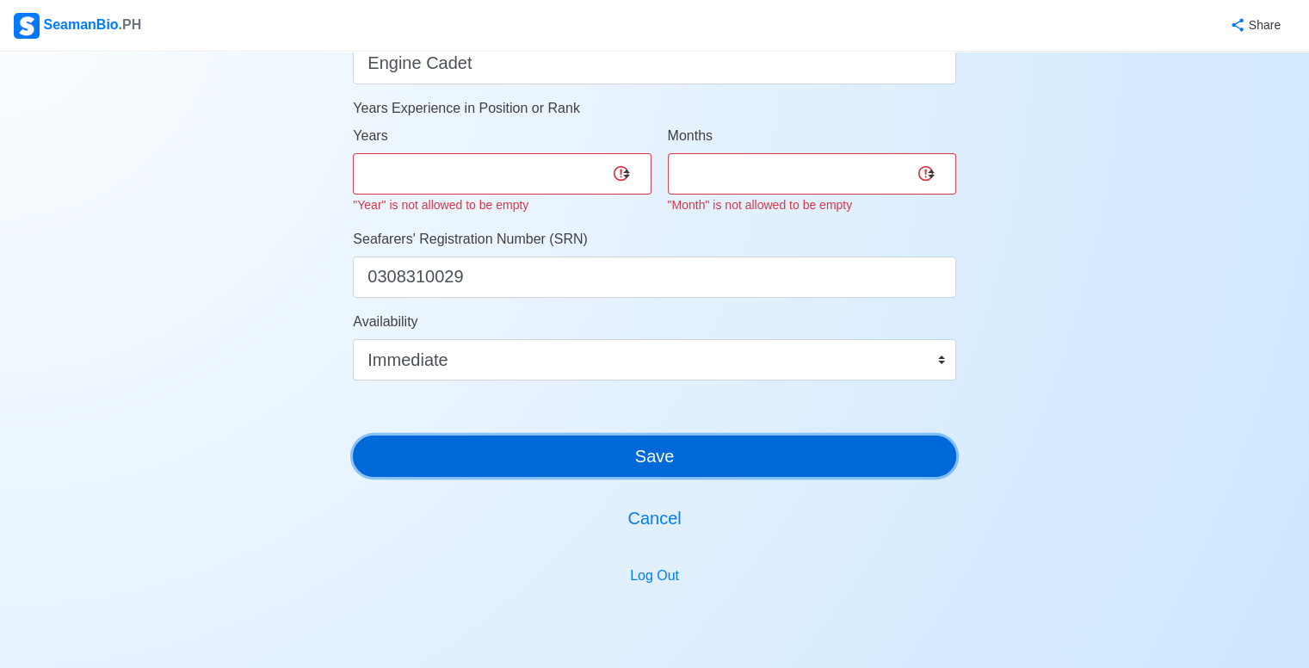
scroll to position [821, 0]
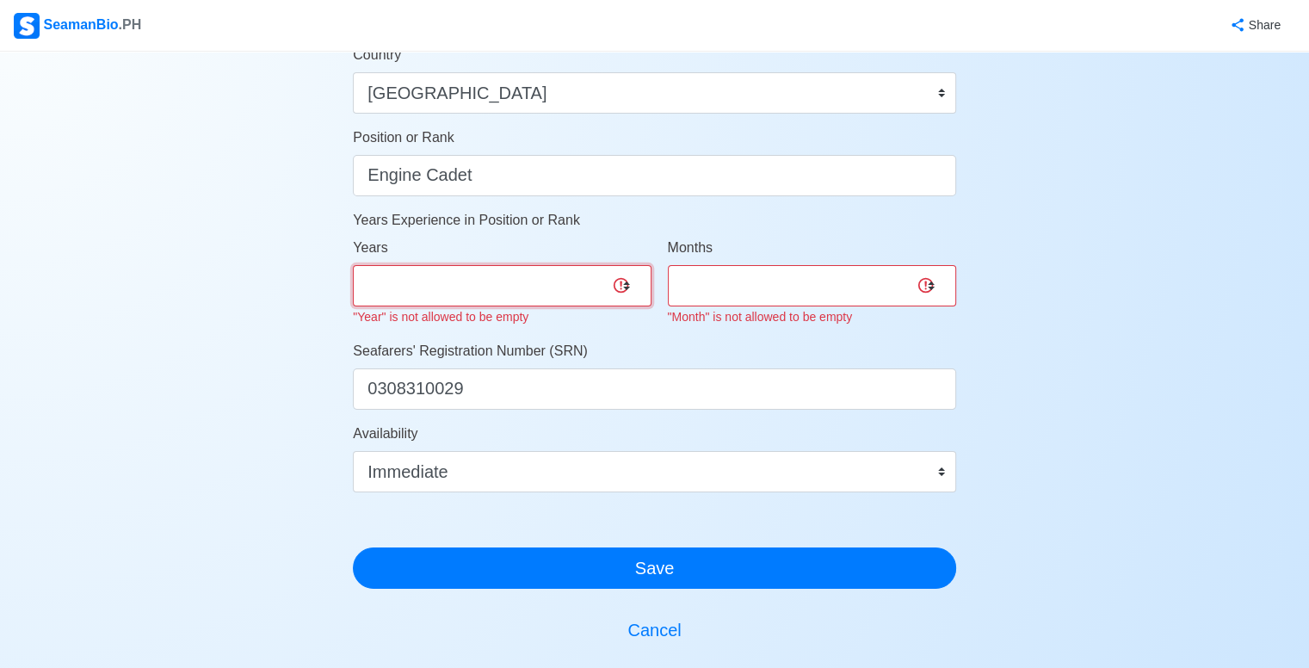
click at [503, 293] on select "0 1 2 3 4 5 6 7 8 9 10 11 12 13 14 15 16 17 18 19 20 21 22 23 24 25 26 27 28 29…" at bounding box center [502, 285] width 298 height 41
select select "0"
click at [353, 265] on select "0 1 2 3 4 5 6 7 8 9 10 11 12 13 14 15 16 17 18 19 20 21 22 23 24 25 26 27 28 29…" at bounding box center [502, 285] width 298 height 41
click at [850, 290] on select "0 1 2 3 4 5 6 7 8 9 10 11" at bounding box center [812, 285] width 288 height 41
select select "0"
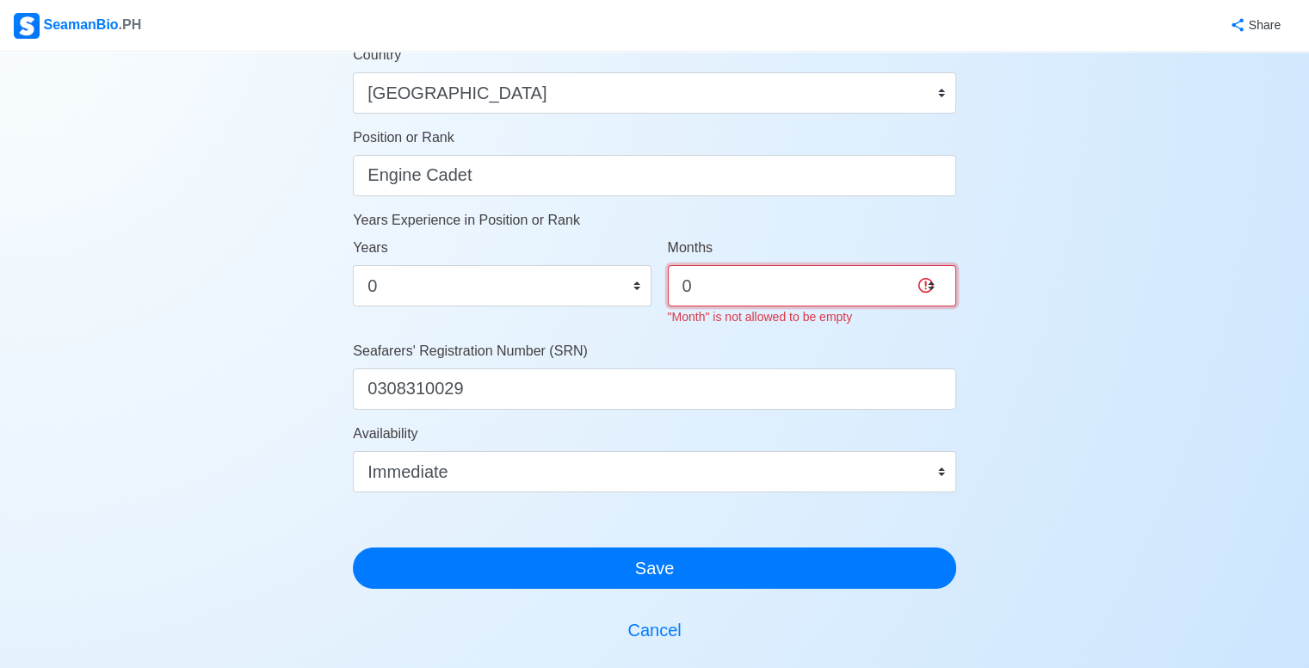
click at [668, 265] on select "0 1 2 3 4 5 6 7 8 9 10 11" at bounding box center [812, 285] width 288 height 41
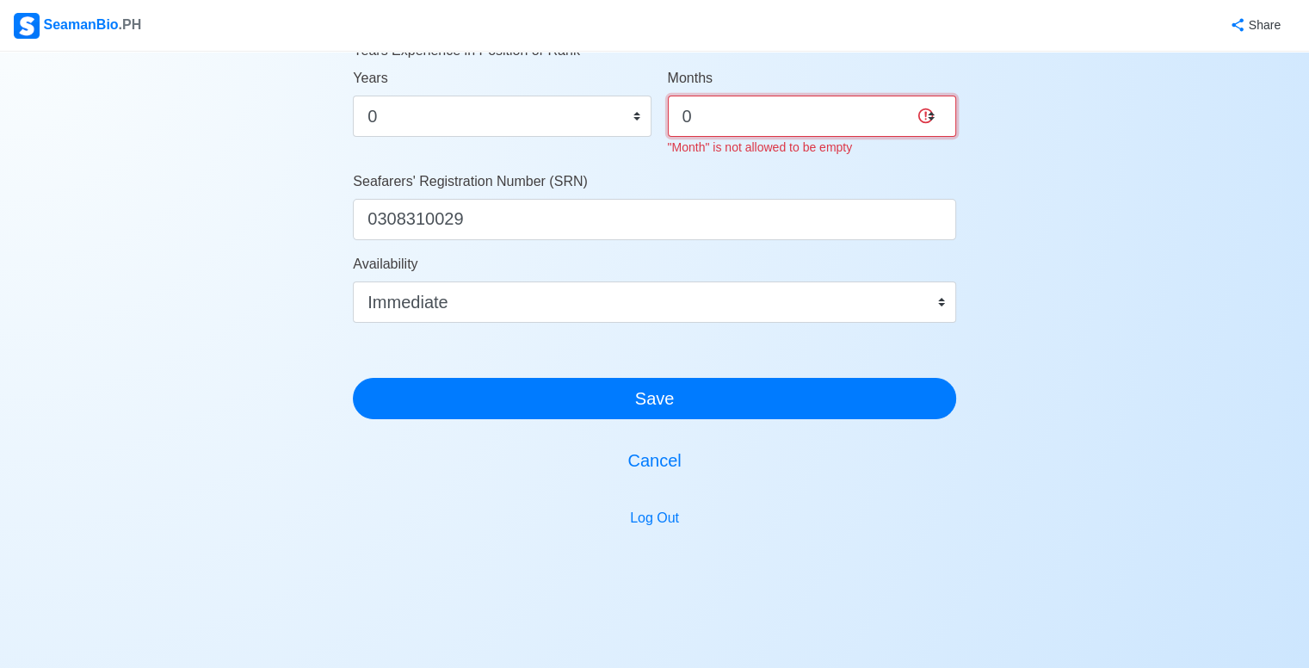
scroll to position [993, 0]
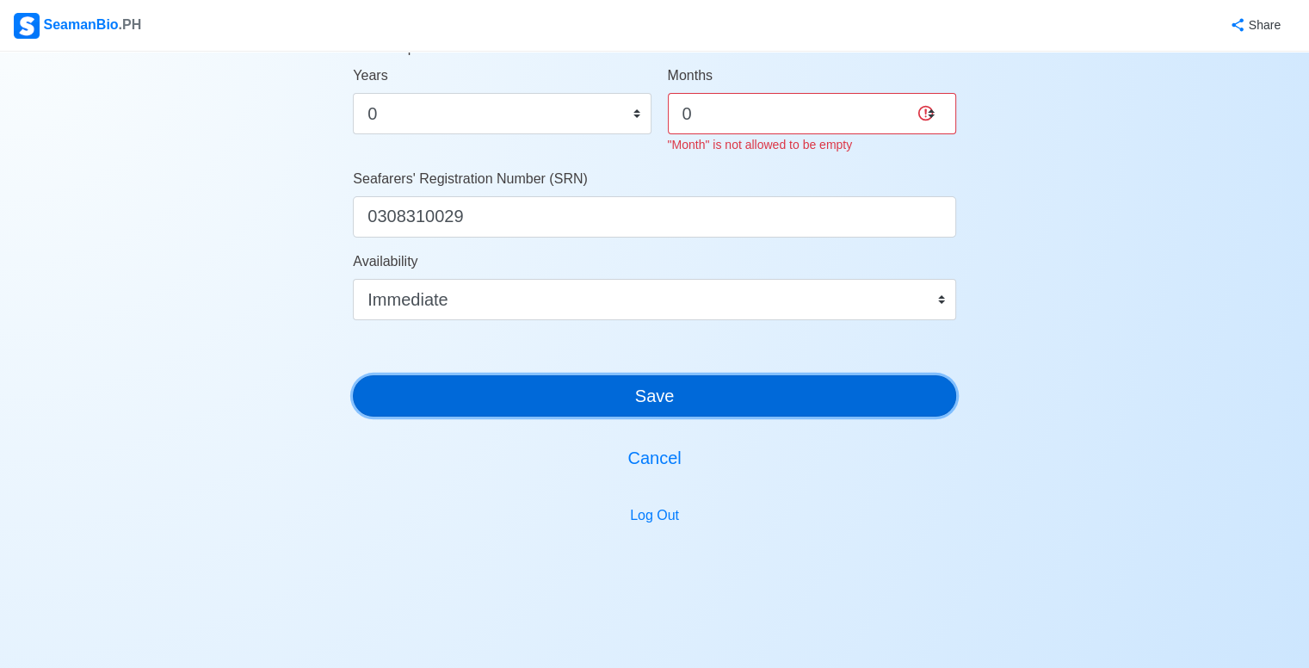
click at [760, 393] on button "Save" at bounding box center [654, 395] width 603 height 41
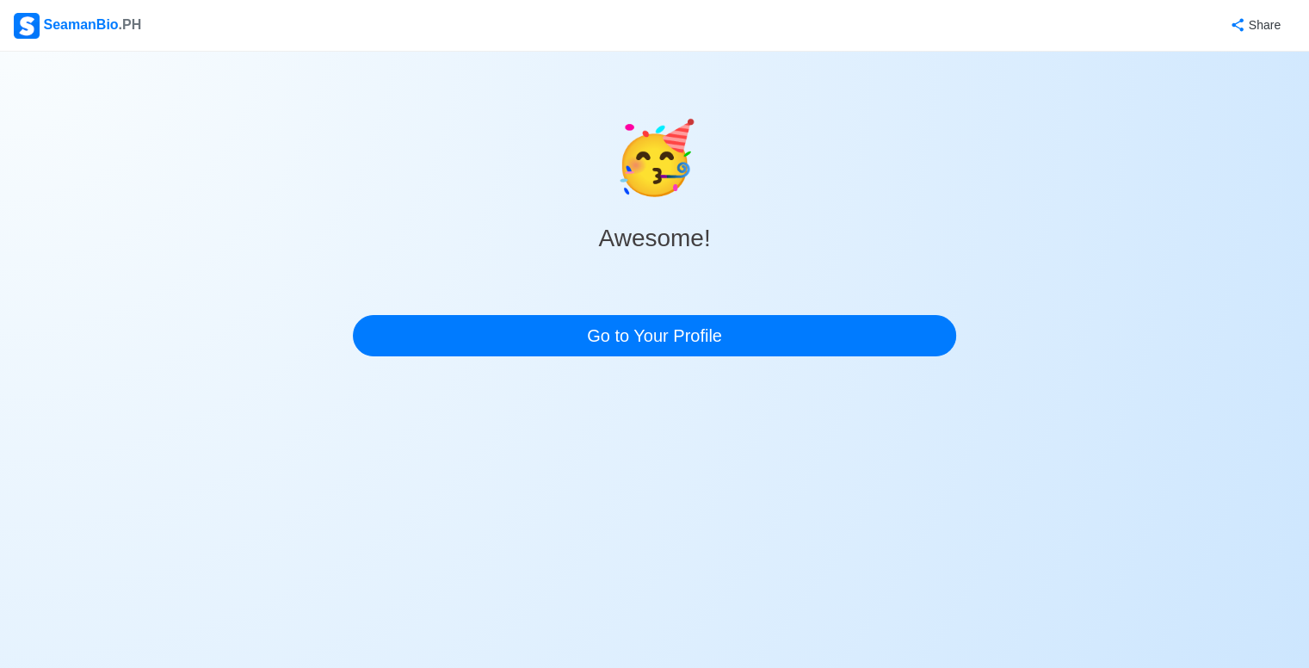
scroll to position [0, 0]
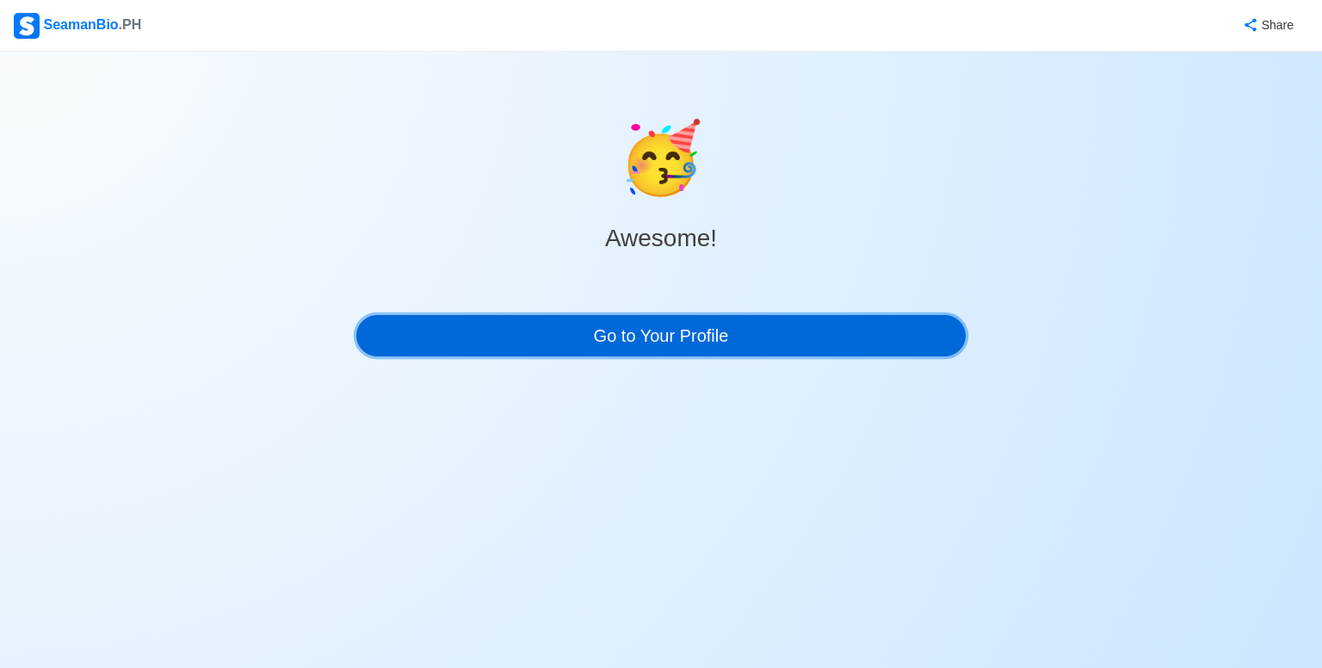
click at [717, 337] on link "Go to Your Profile" at bounding box center [660, 335] width 609 height 41
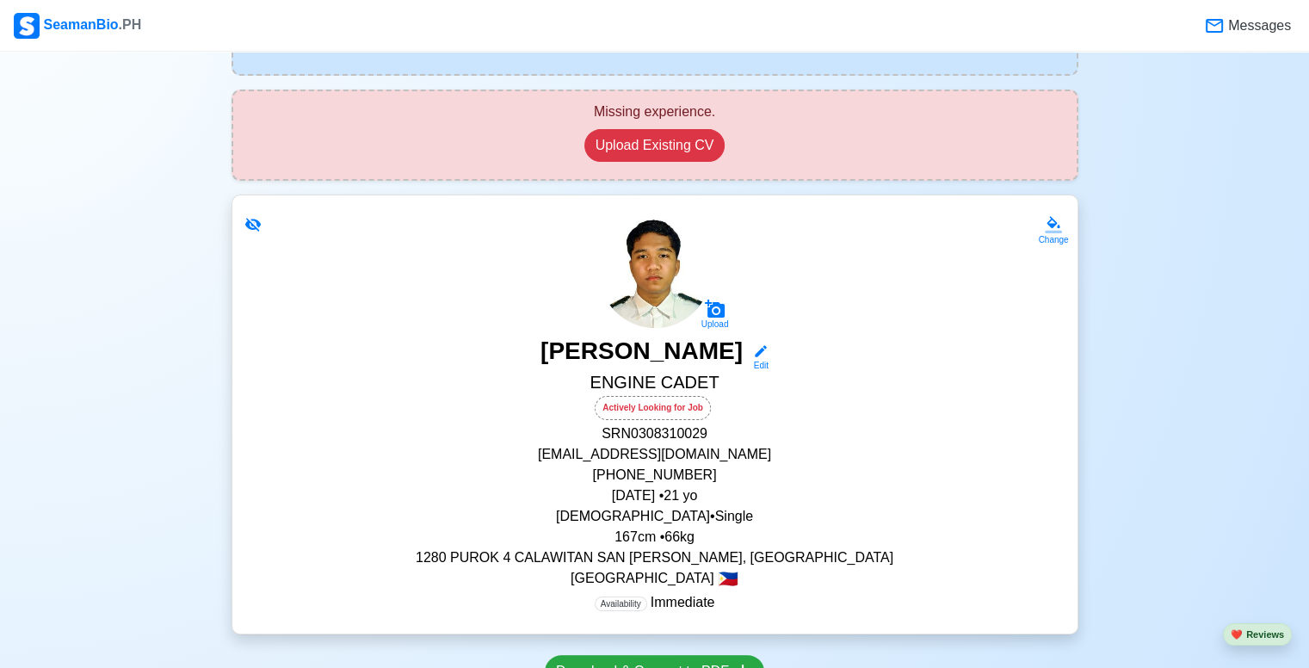
scroll to position [258, 0]
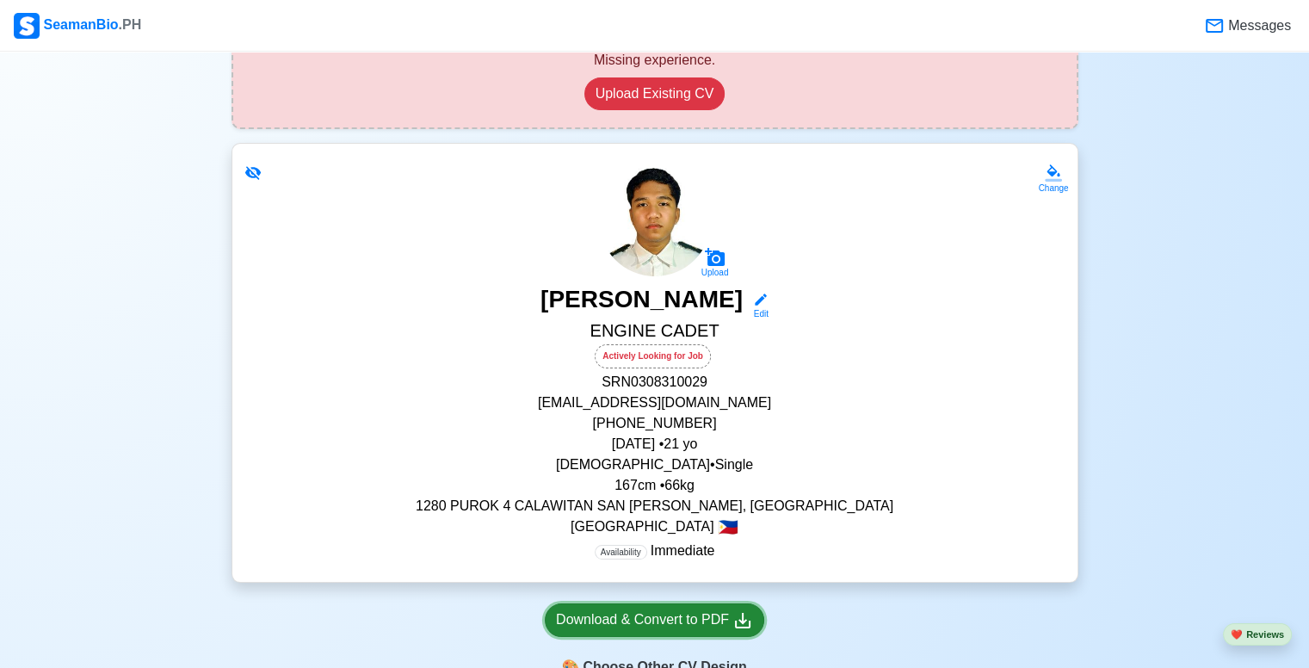
click at [681, 621] on div "Download & Convert to PDF" at bounding box center [654, 620] width 197 height 22
click at [846, 316] on div "ALJHON JOSEPH G. VENDIVIL Edit" at bounding box center [655, 302] width 804 height 35
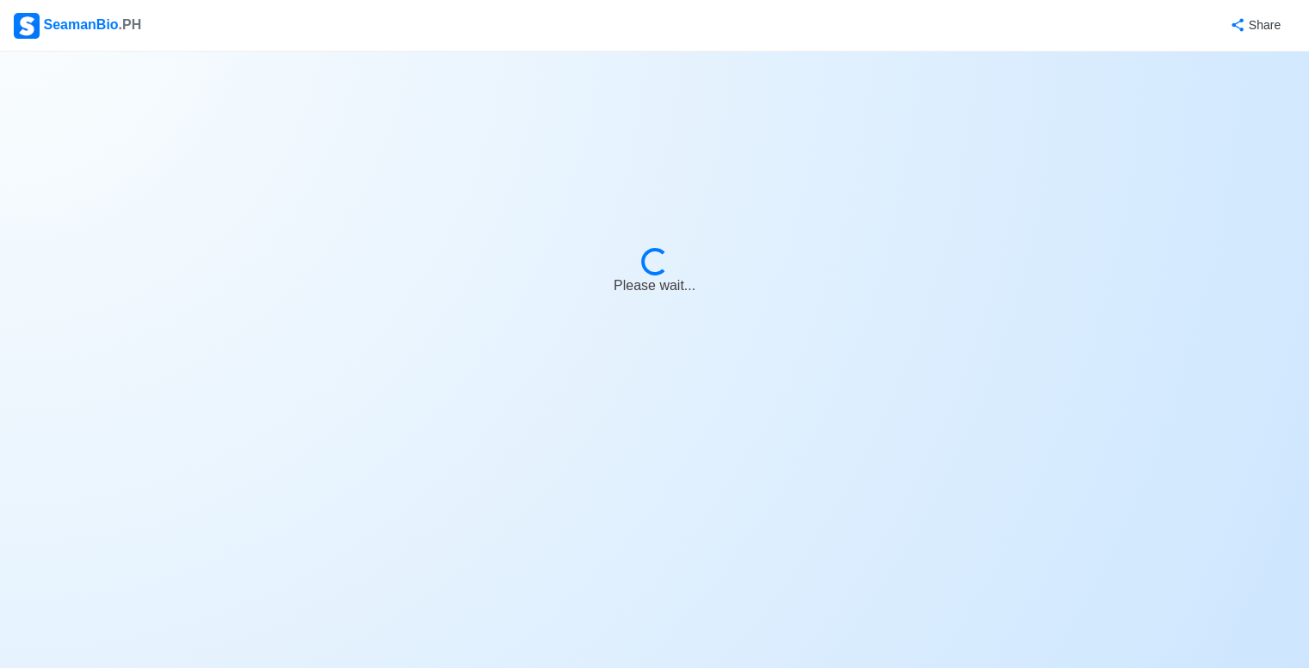
select select "Actively Looking for Job"
select select "Visible for Hiring"
select select "Single"
select select "[DEMOGRAPHIC_DATA]"
select select "PH"
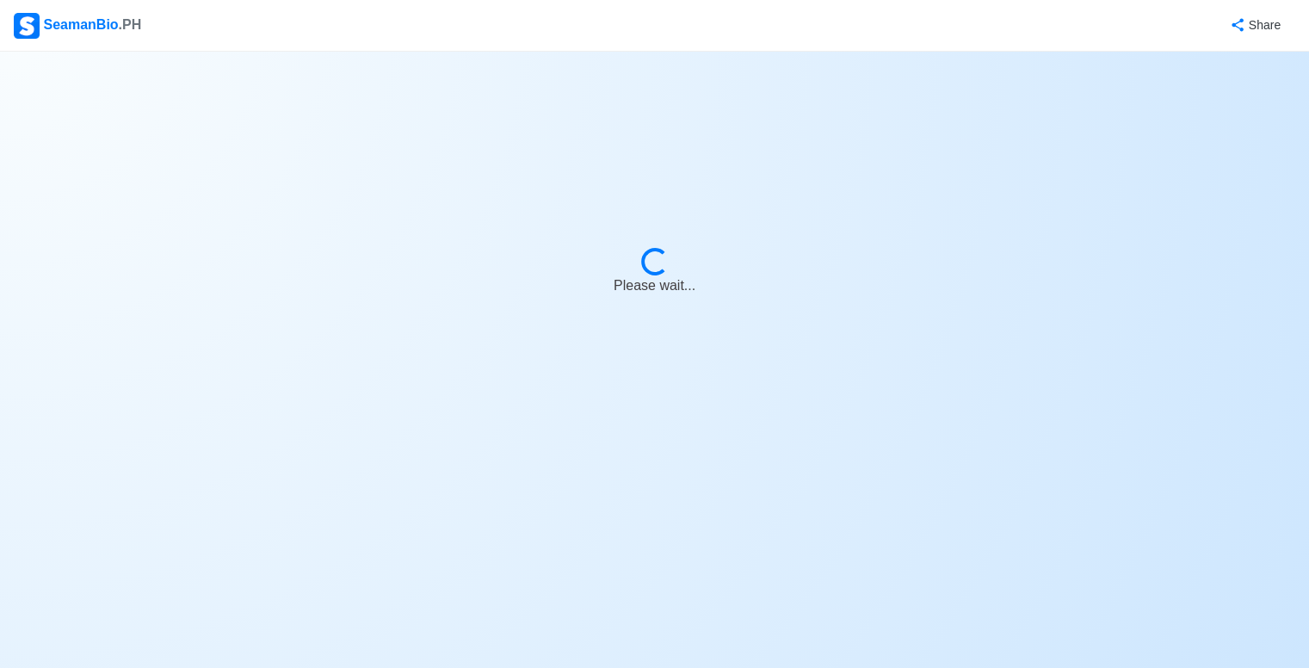
select select "4102416000000"
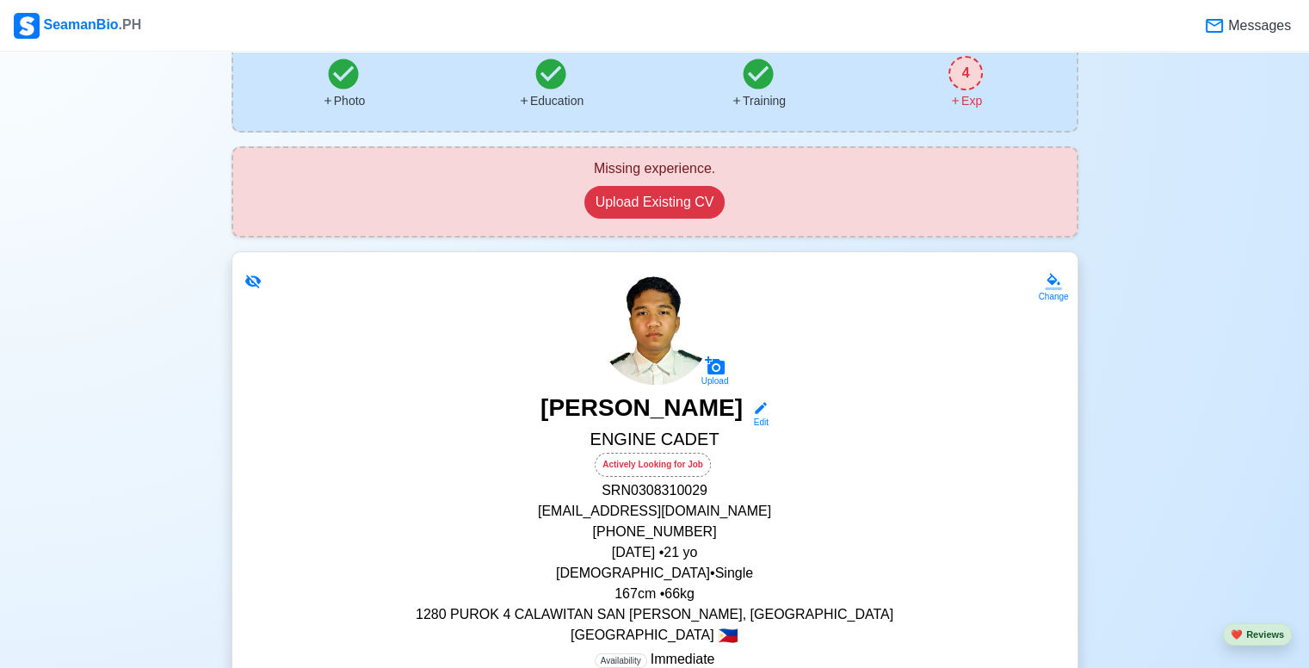
scroll to position [172, 0]
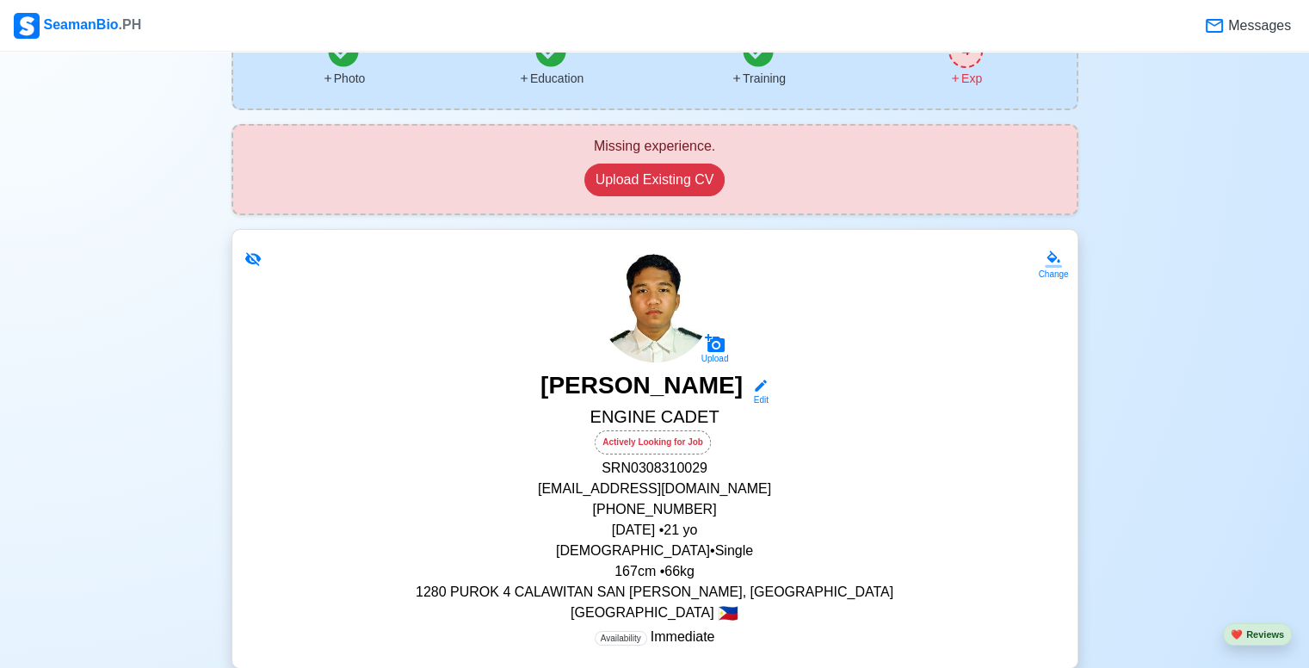
click at [634, 318] on img at bounding box center [655, 306] width 112 height 112
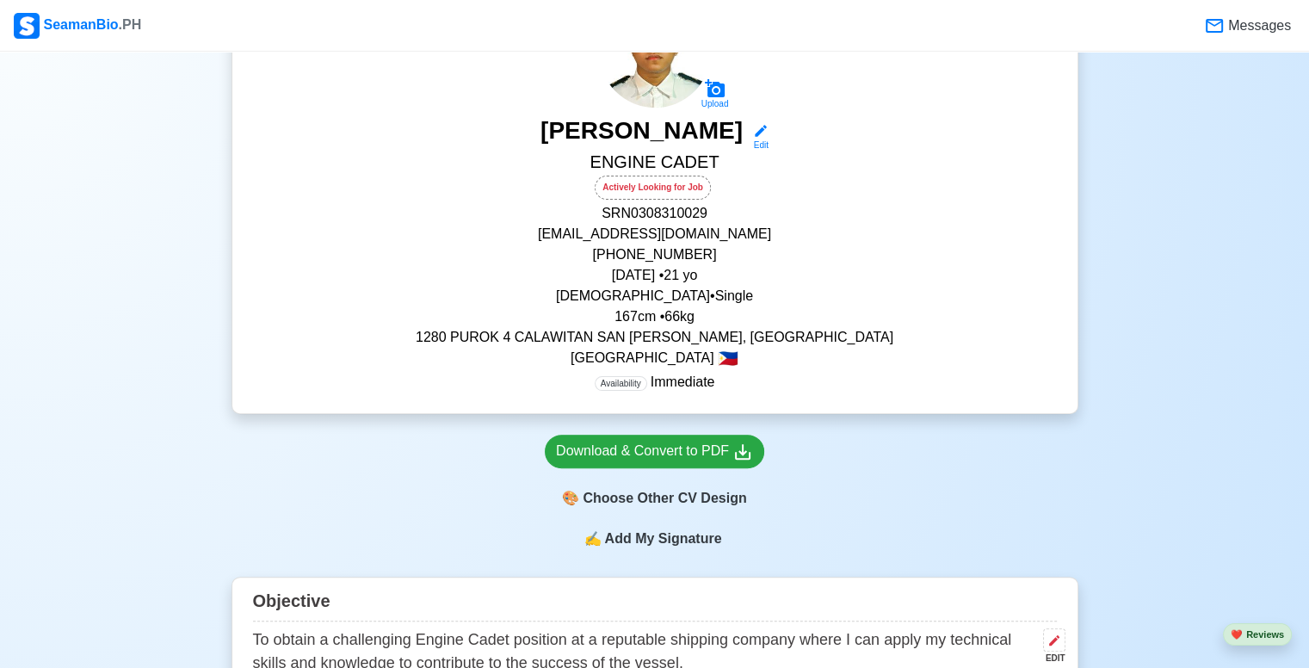
scroll to position [430, 0]
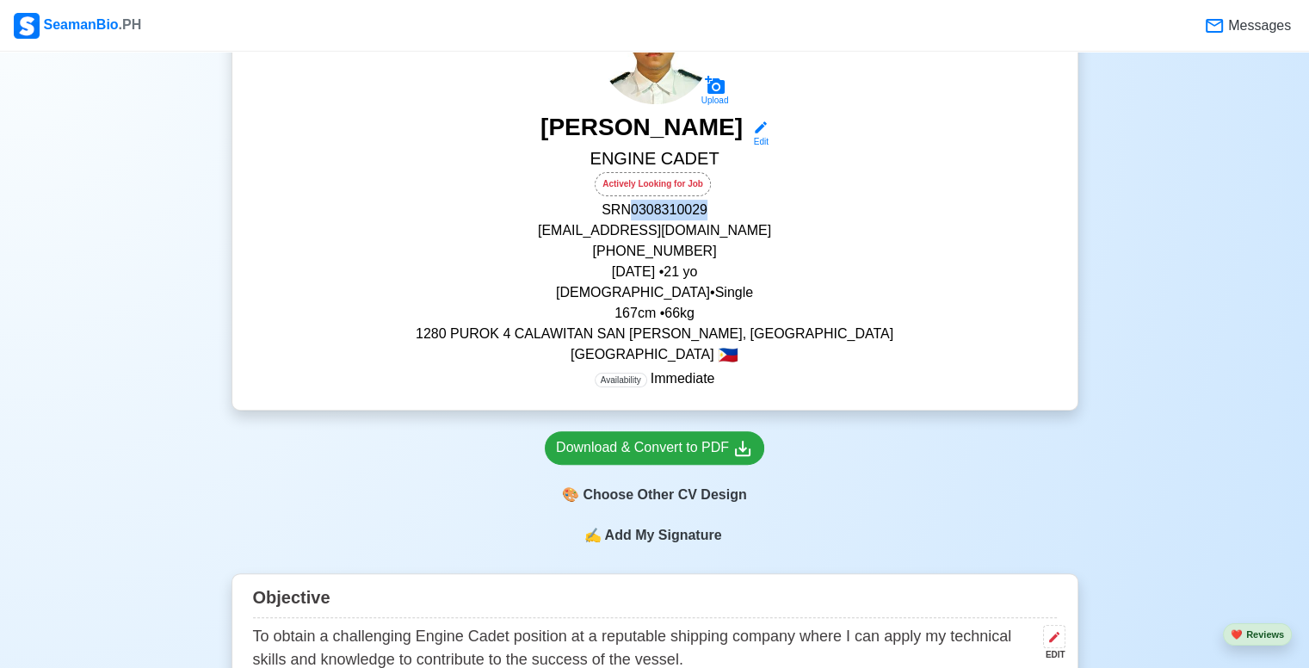
drag, startPoint x: 709, startPoint y: 208, endPoint x: 630, endPoint y: 218, distance: 79.8
click at [630, 218] on p "SRN 0308310029" at bounding box center [655, 210] width 804 height 21
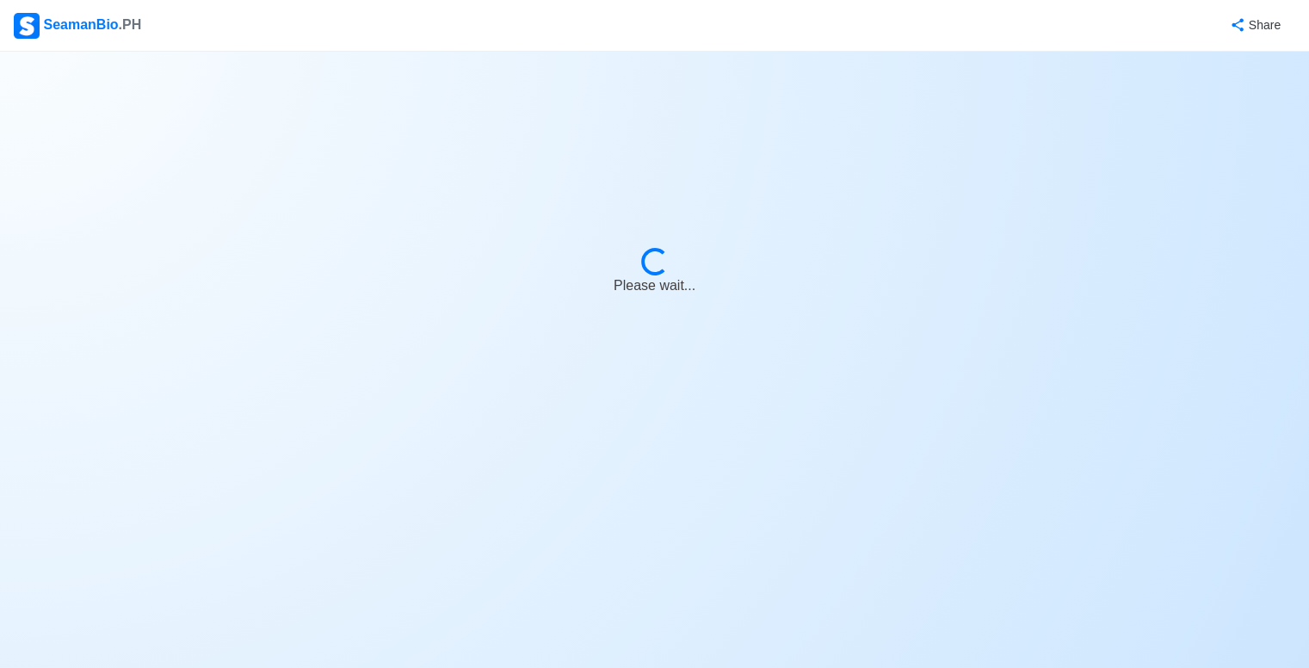
select select "Actively Looking for Job"
select select "Visible for Hiring"
select select "Single"
select select "[DEMOGRAPHIC_DATA]"
select select "PH"
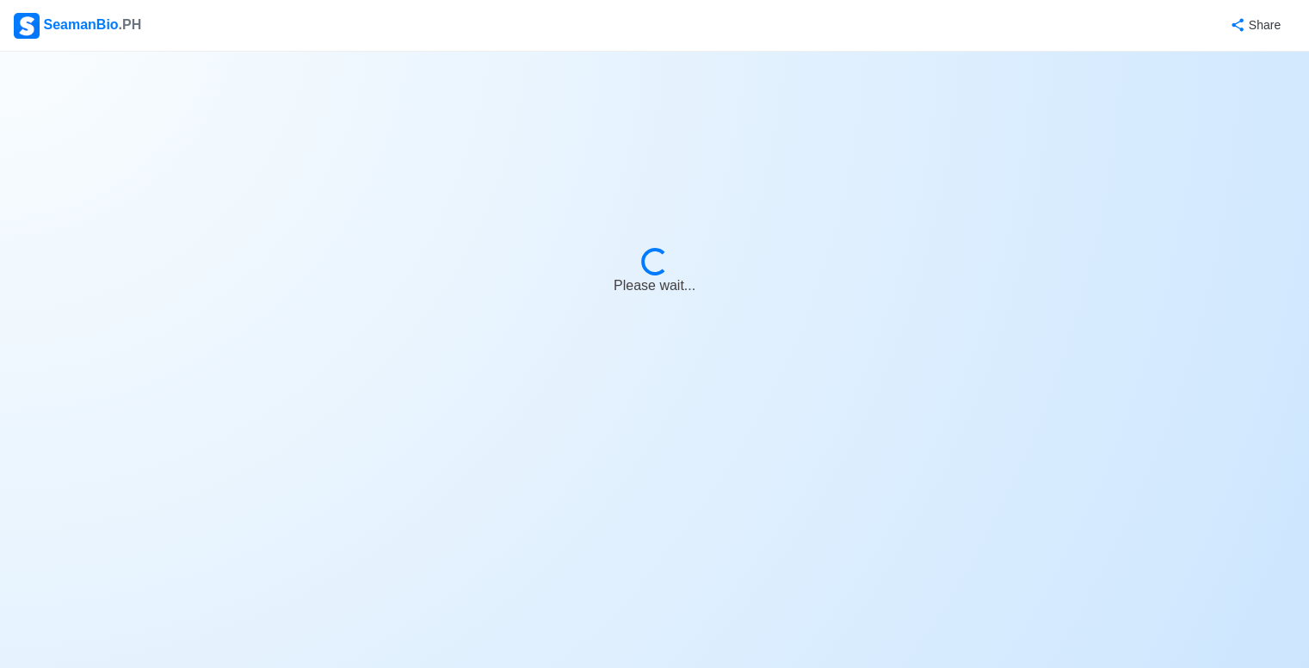
select select "4102416000000"
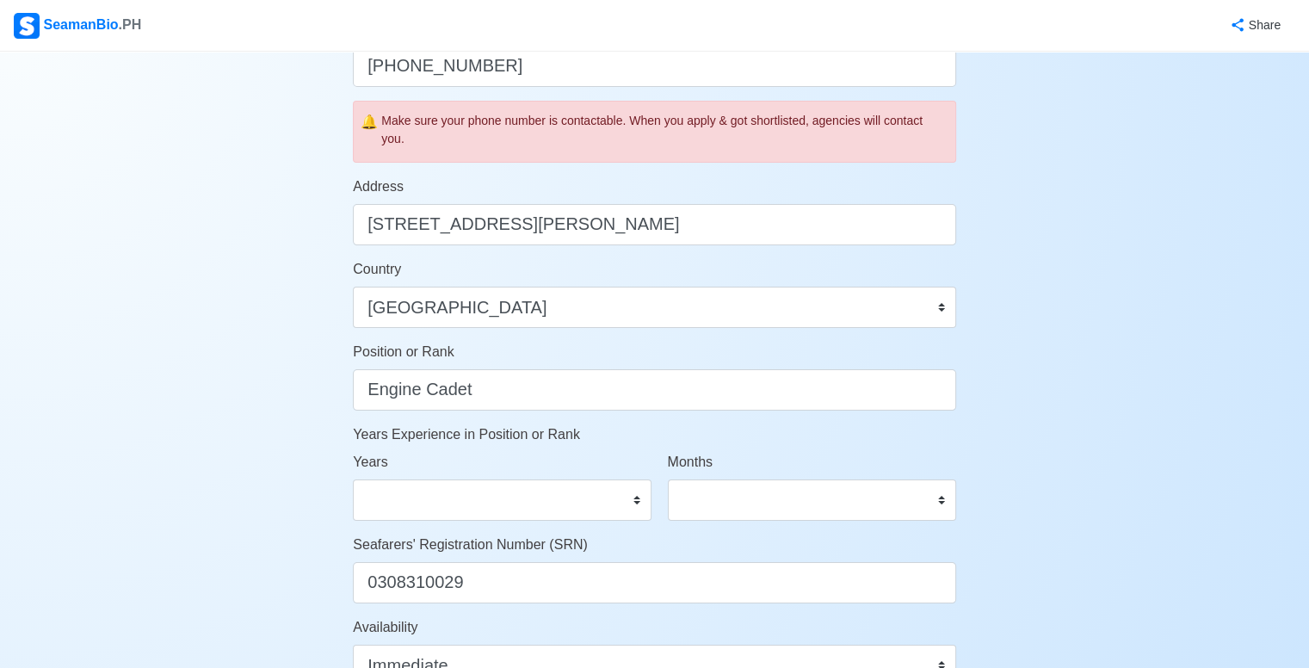
scroll to position [861, 0]
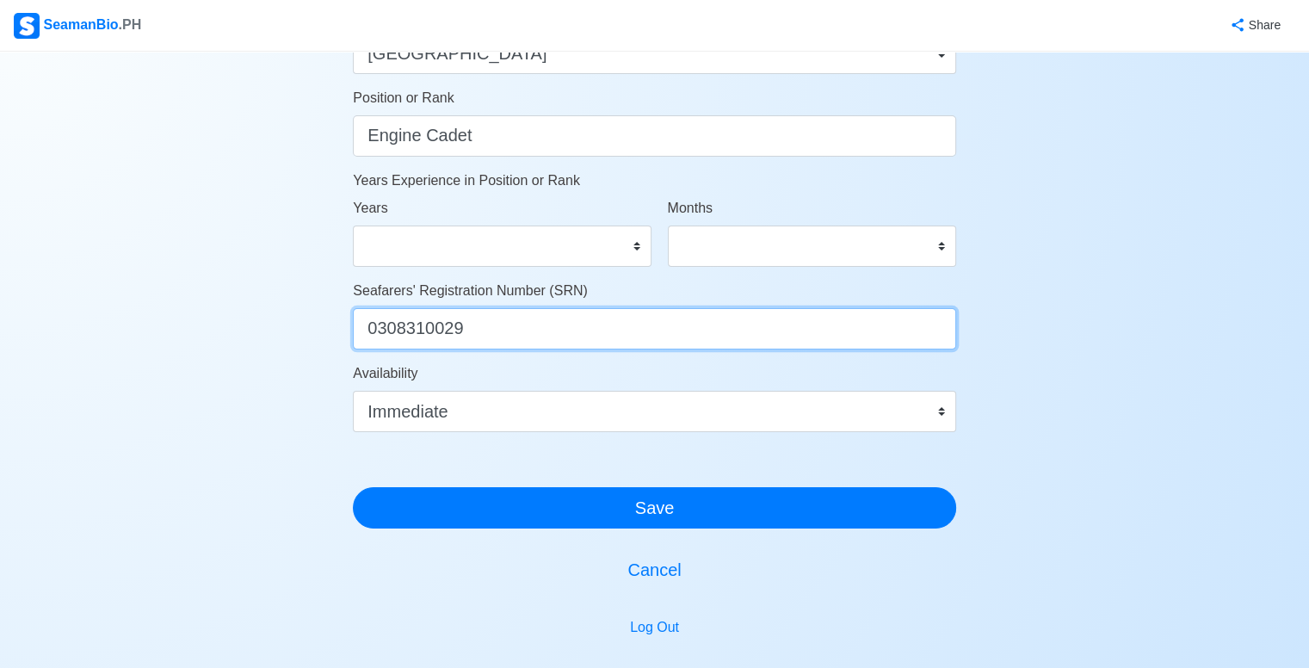
drag, startPoint x: 523, startPoint y: 330, endPoint x: 354, endPoint y: 331, distance: 169.6
click at [354, 331] on input "0308310029" at bounding box center [654, 328] width 603 height 41
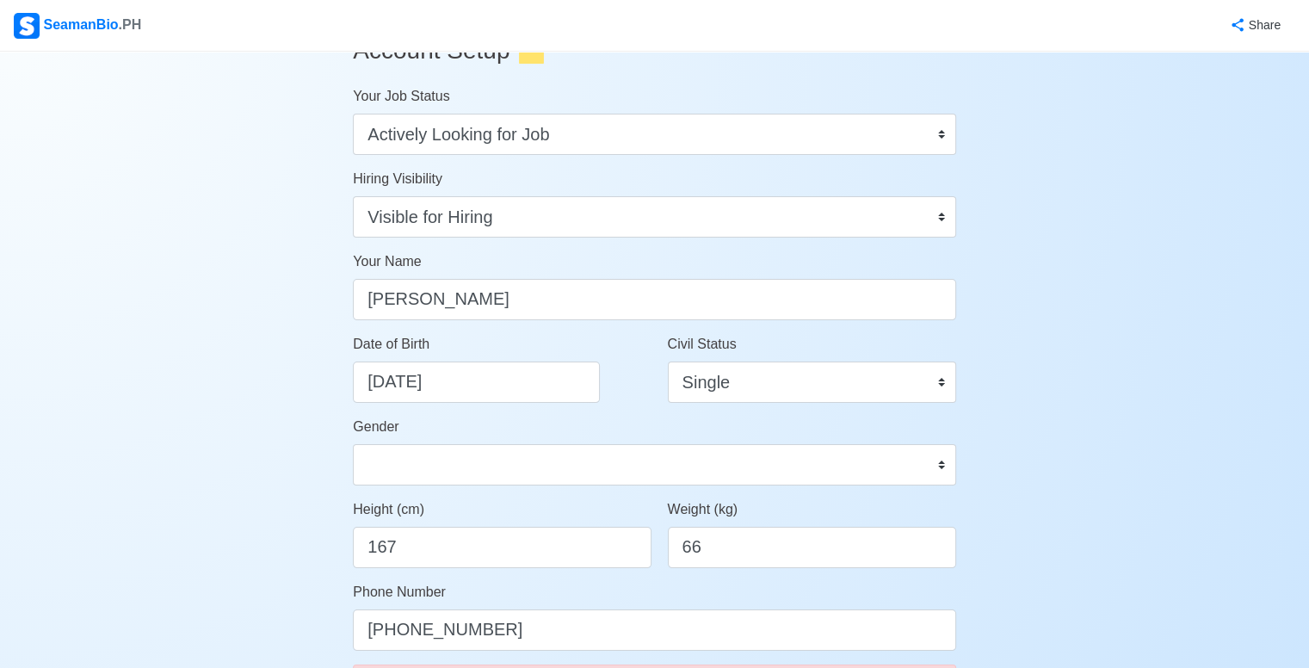
scroll to position [0, 0]
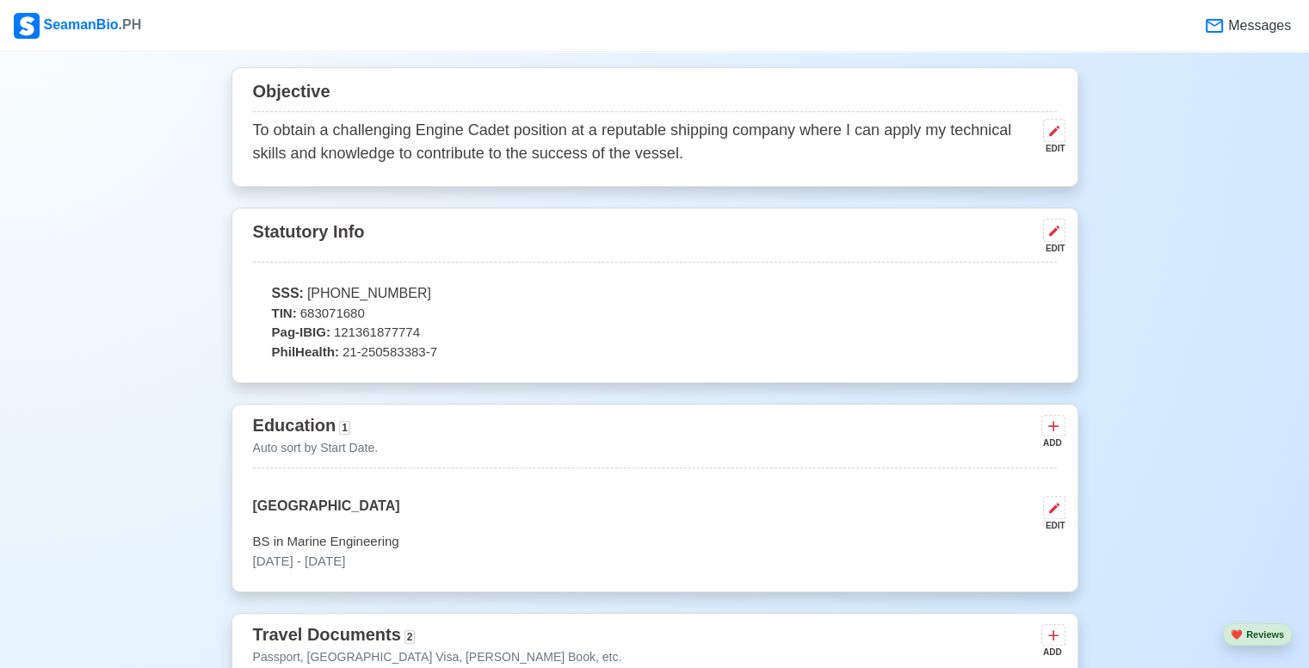
scroll to position [947, 0]
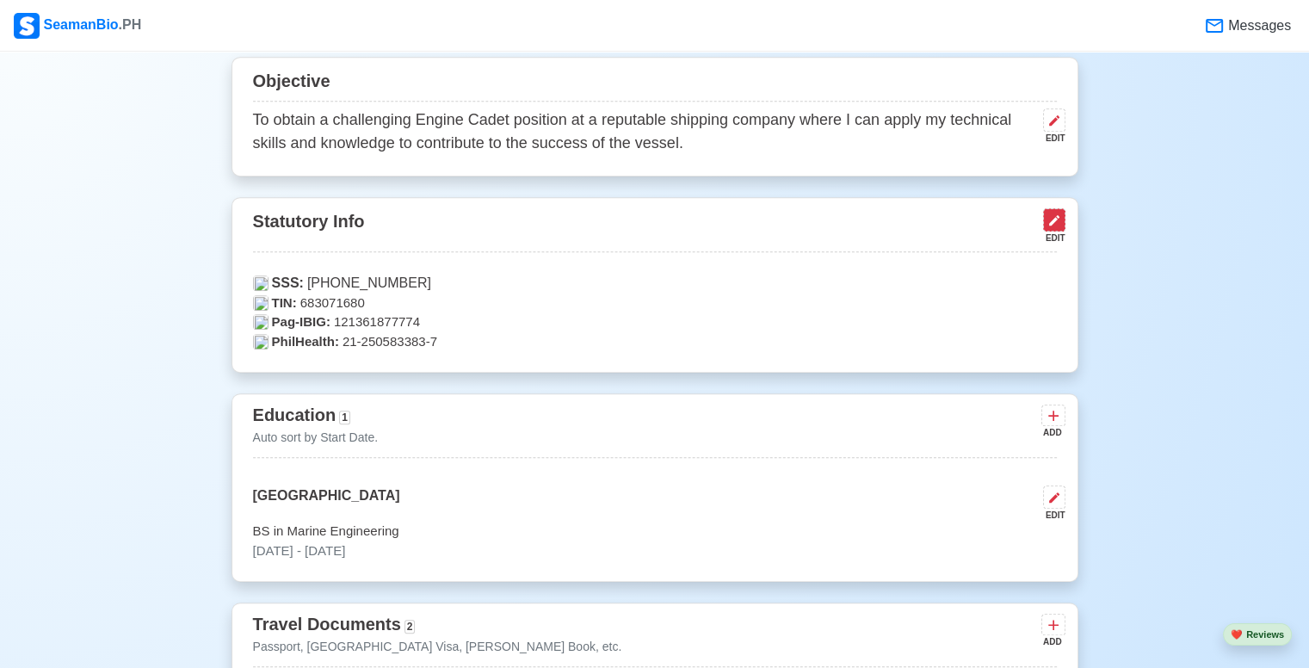
click at [1048, 225] on icon at bounding box center [1055, 220] width 14 height 14
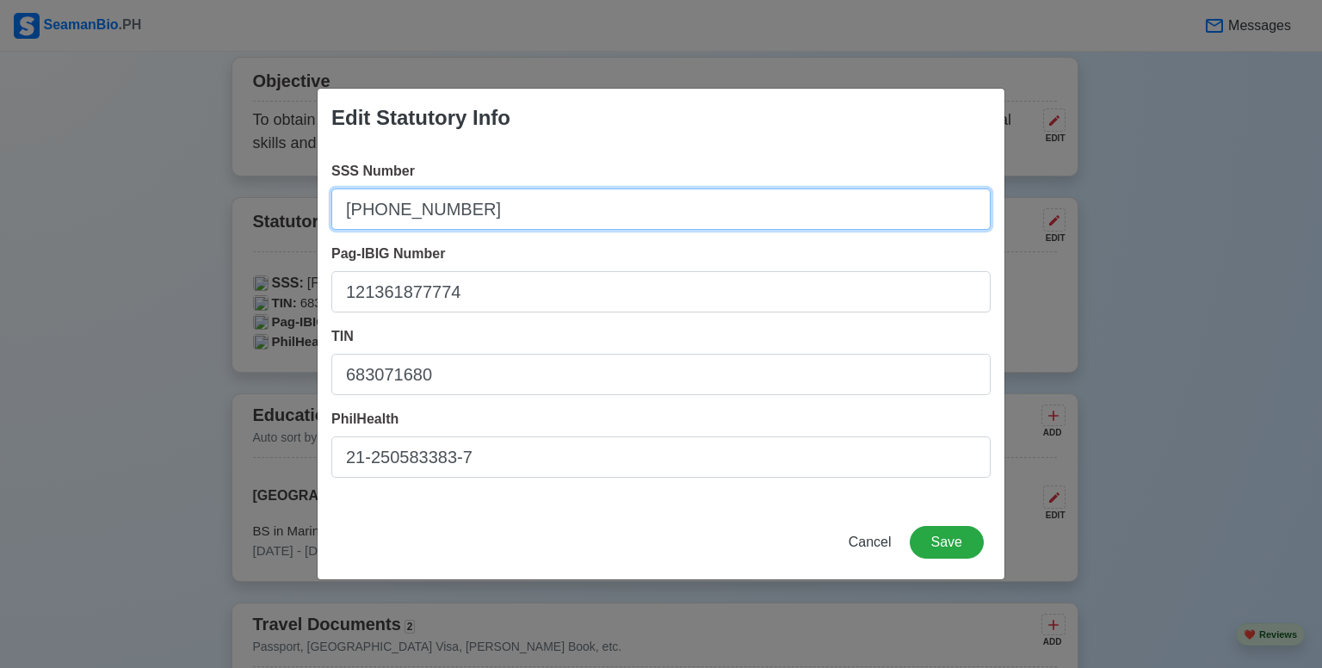
drag, startPoint x: 479, startPoint y: 214, endPoint x: 298, endPoint y: 214, distance: 180.8
click at [298, 214] on div "Edit Statutory Info SSS Number 35-3934081-4 Pag-IBIG Number 121361877774 TIN 68…" at bounding box center [661, 334] width 1322 height 668
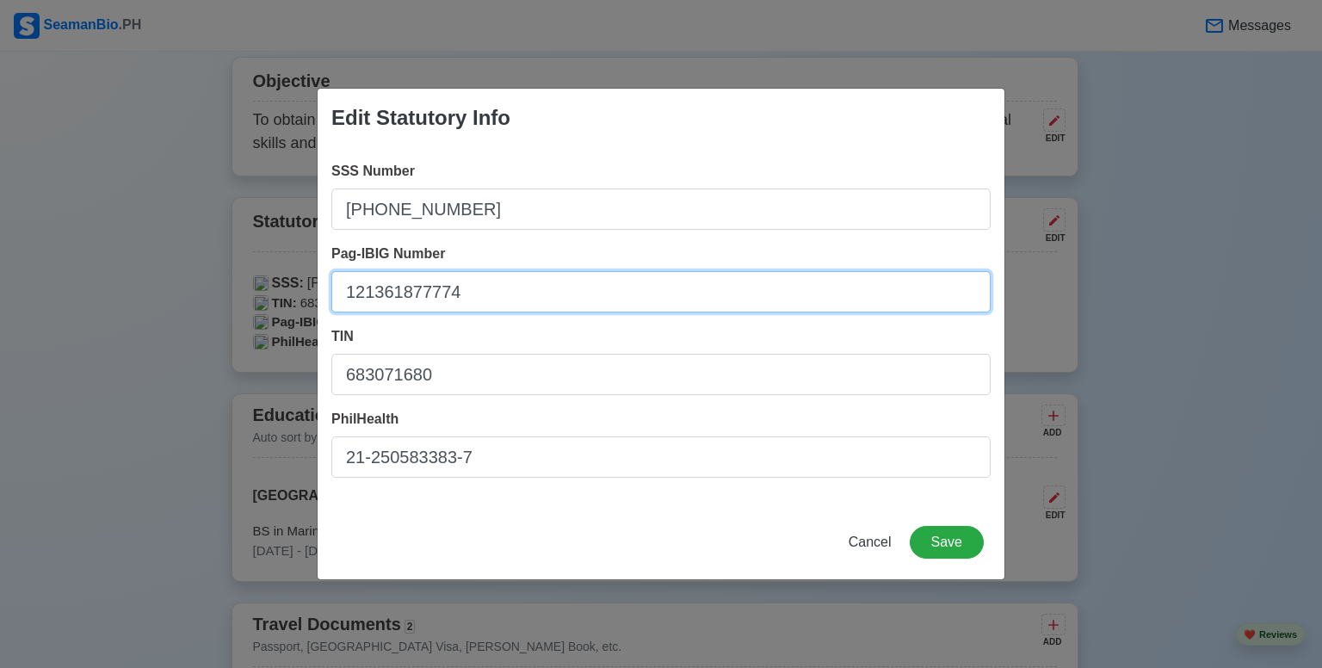
drag, startPoint x: 499, startPoint y: 300, endPoint x: 332, endPoint y: 304, distance: 167.0
click at [332, 304] on input "121361877774" at bounding box center [660, 291] width 659 height 41
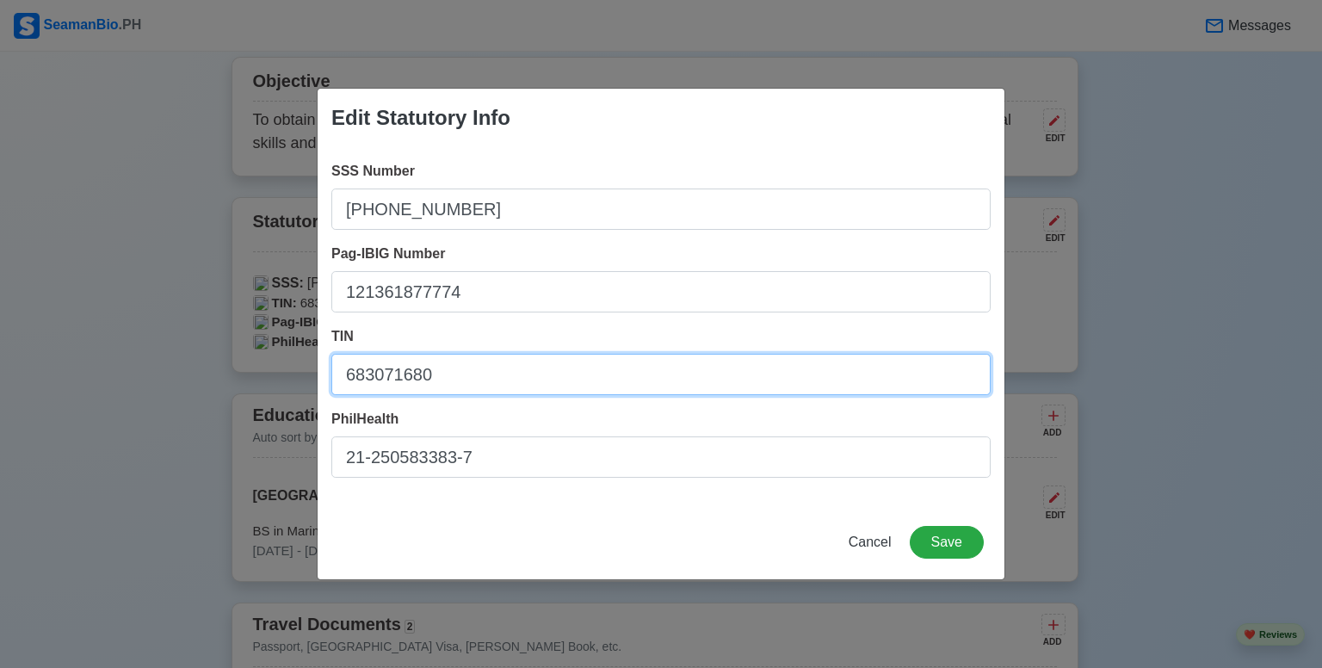
drag, startPoint x: 463, startPoint y: 366, endPoint x: 291, endPoint y: 387, distance: 173.5
click at [291, 387] on div "Edit Statutory Info SSS Number 35-3934081-4 Pag-IBIG Number 121361877774 TIN 68…" at bounding box center [661, 334] width 1322 height 668
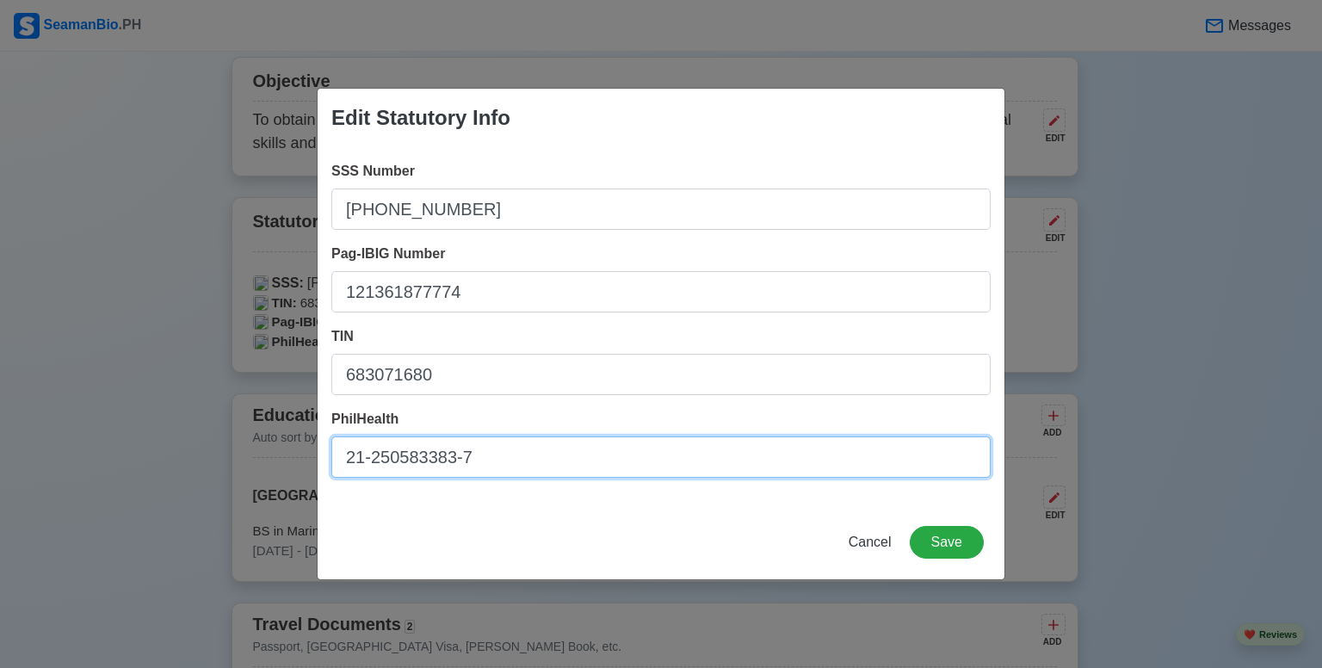
drag, startPoint x: 497, startPoint y: 454, endPoint x: 327, endPoint y: 462, distance: 169.8
click at [327, 462] on div "SSS Number 35-3934081-4 Pag-IBIG Number 121361877774 TIN 683071680 PhilHealth 2…" at bounding box center [661, 326] width 687 height 358
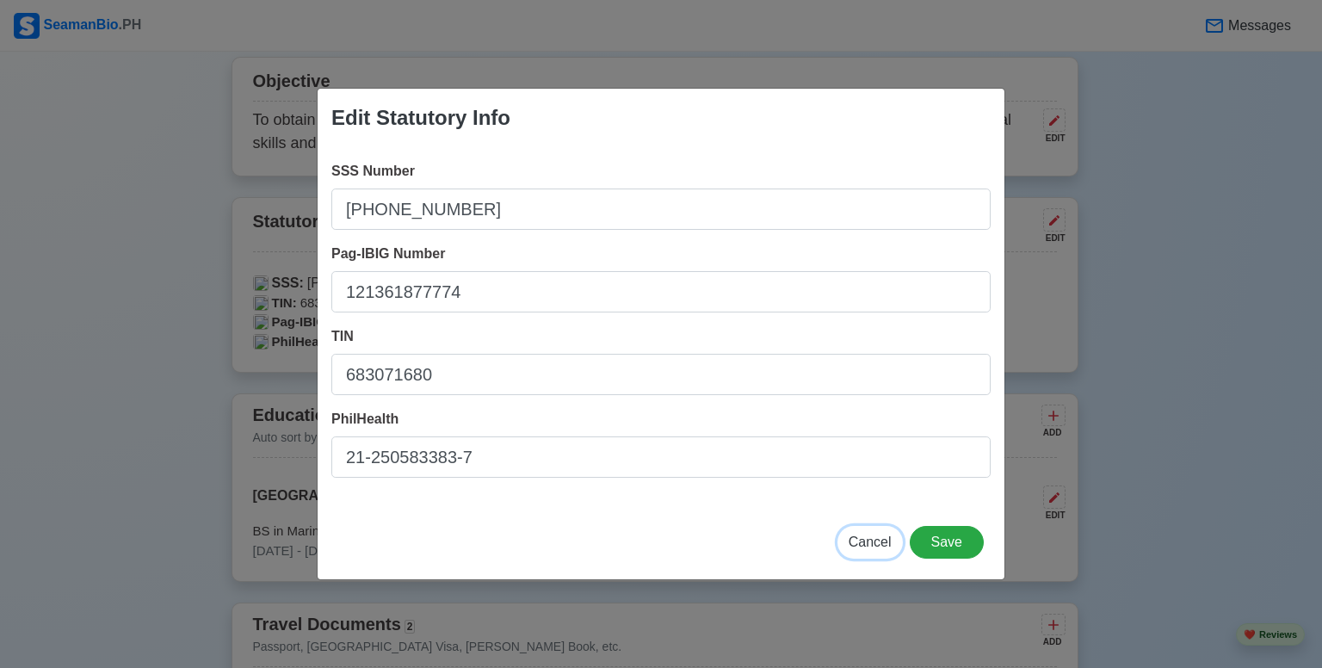
click at [847, 541] on button "Cancel" at bounding box center [869, 542] width 65 height 33
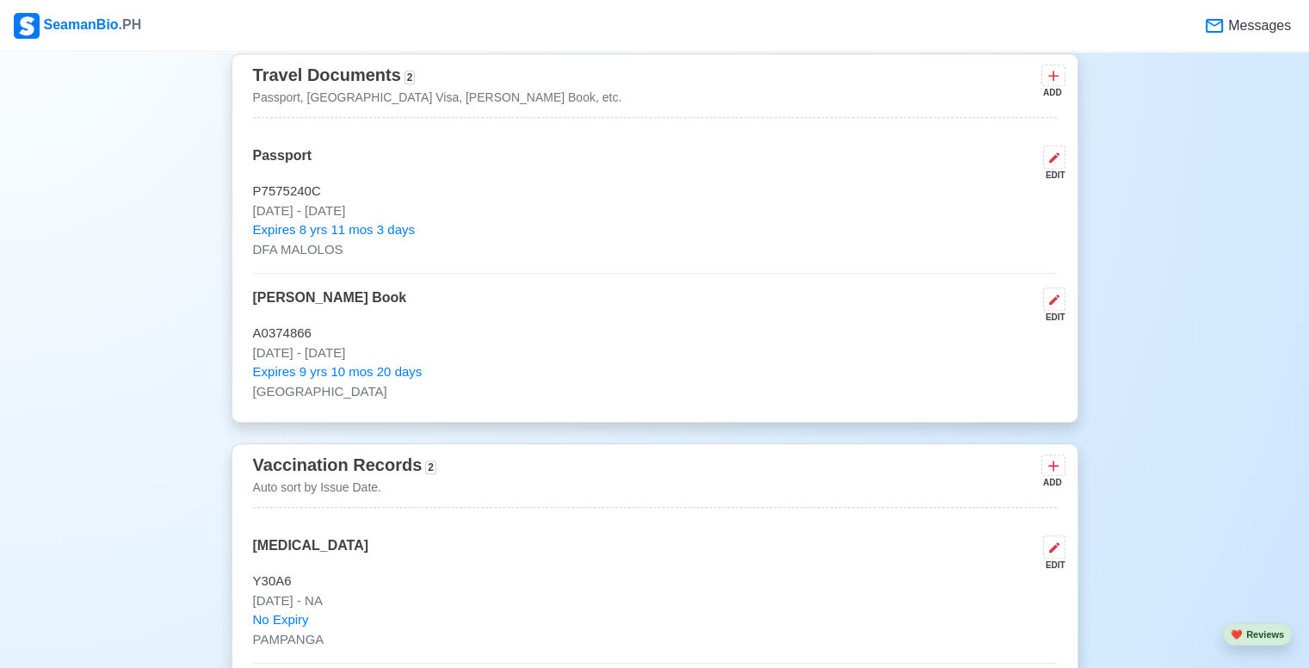
scroll to position [1463, 0]
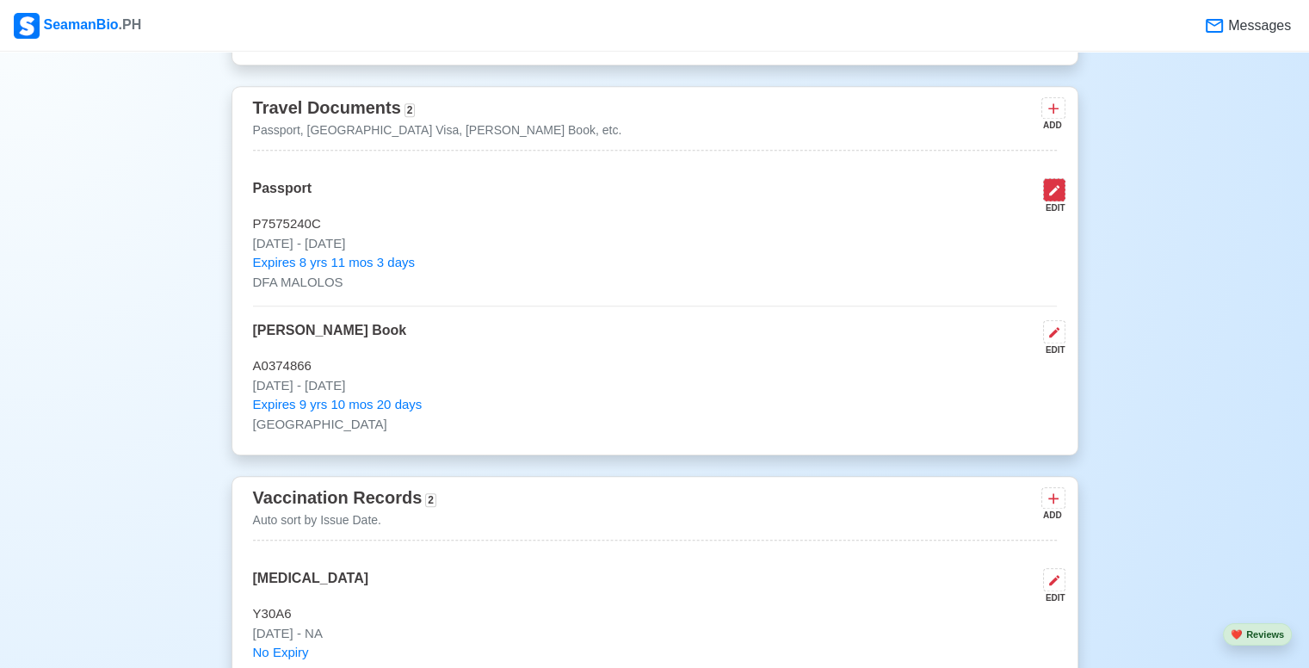
click at [1054, 189] on icon at bounding box center [1054, 190] width 10 height 10
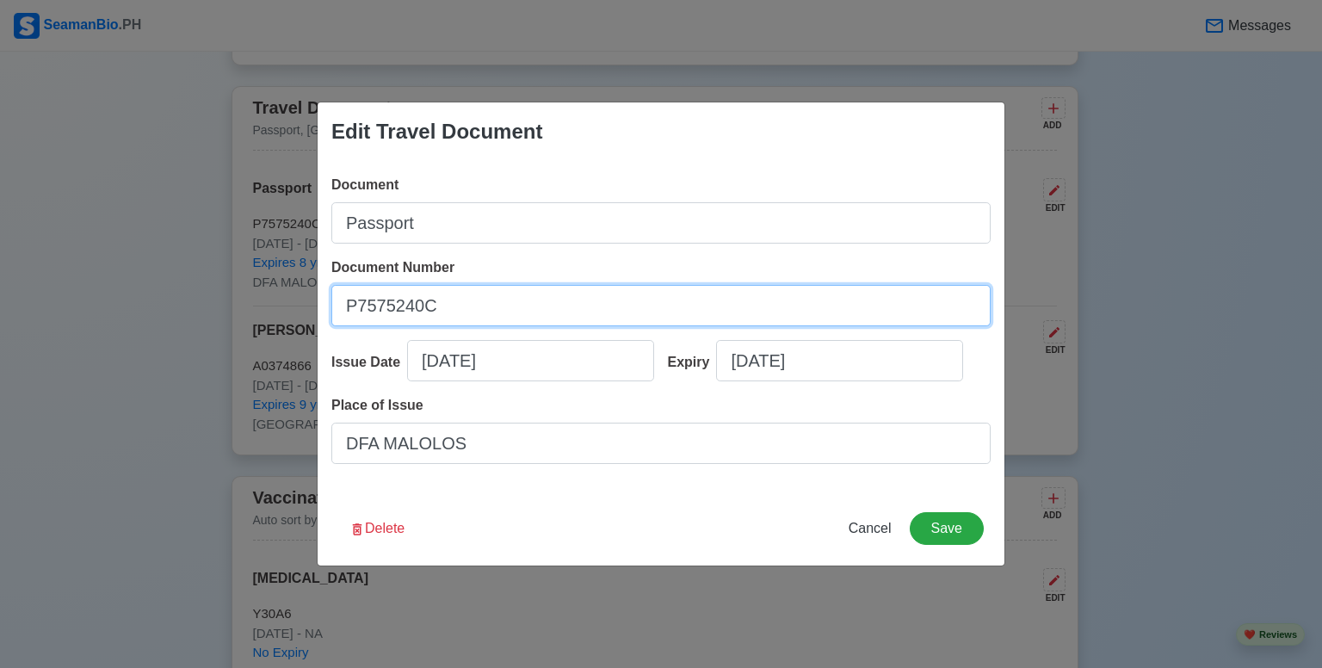
drag, startPoint x: 458, startPoint y: 310, endPoint x: 315, endPoint y: 314, distance: 142.9
click at [315, 314] on div "Edit Travel Document Document Passport Document Number P7575240C Issue Date 07/…" at bounding box center [661, 334] width 1322 height 668
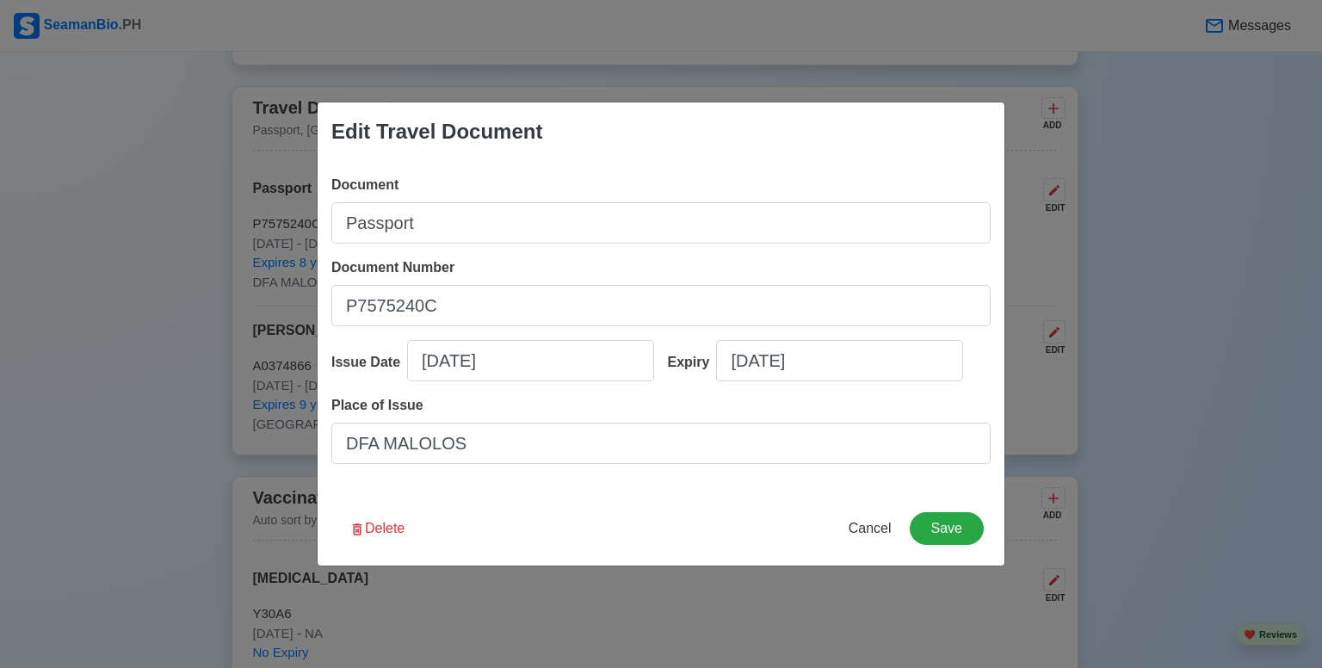
click at [1192, 369] on div "Edit Travel Document Document Passport Document Number P7575240C Issue Date 07/…" at bounding box center [661, 334] width 1322 height 668
click at [883, 525] on span "Cancel" at bounding box center [870, 528] width 43 height 15
type input "[DATE]"
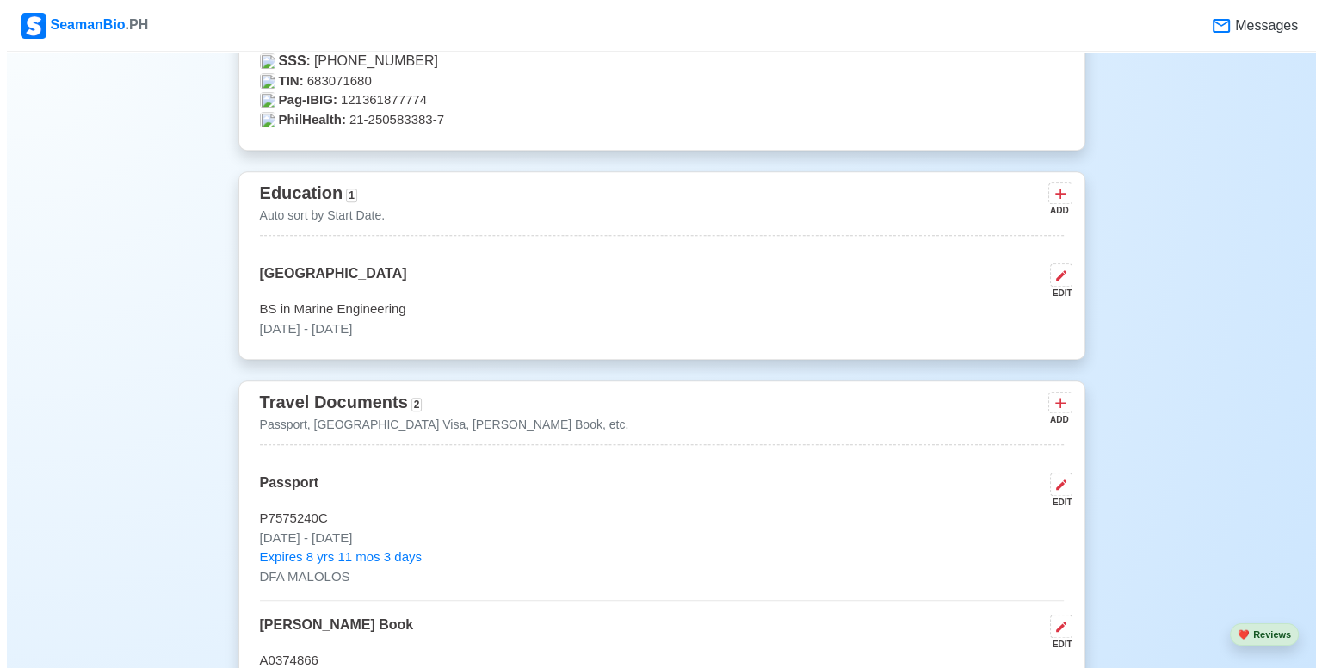
scroll to position [1291, 0]
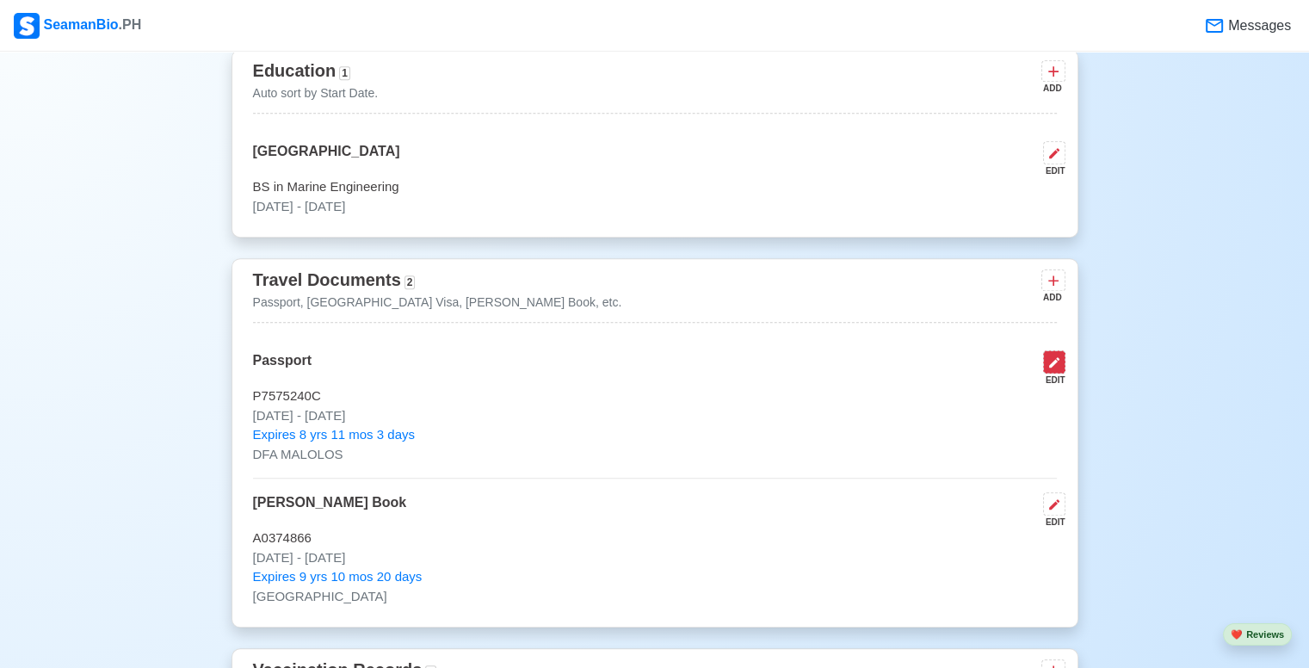
click at [1051, 365] on icon at bounding box center [1054, 362] width 10 height 10
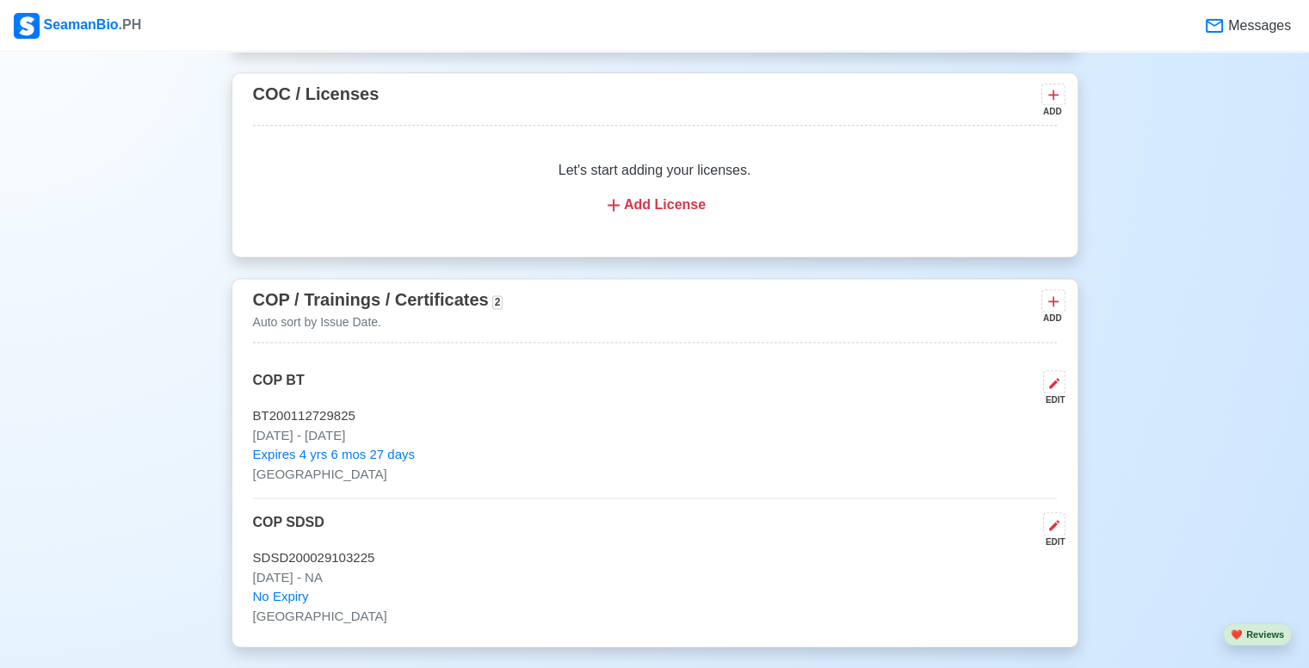
scroll to position [2324, 0]
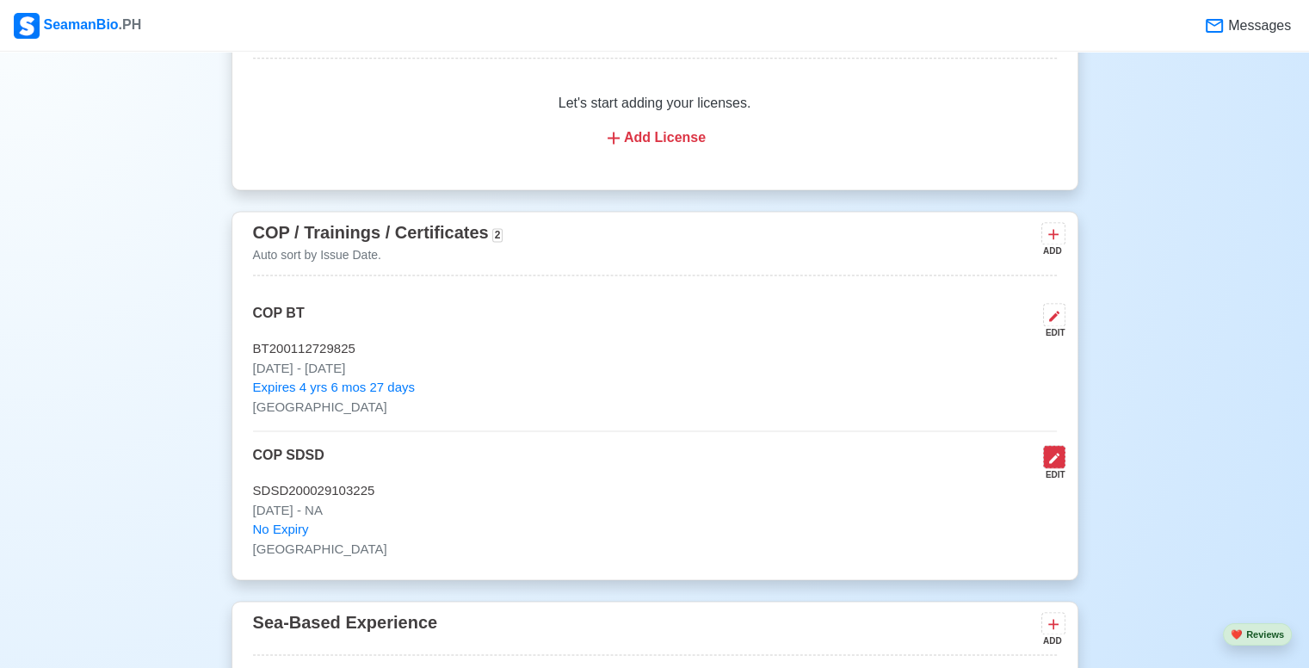
click at [1057, 456] on icon at bounding box center [1055, 458] width 14 height 14
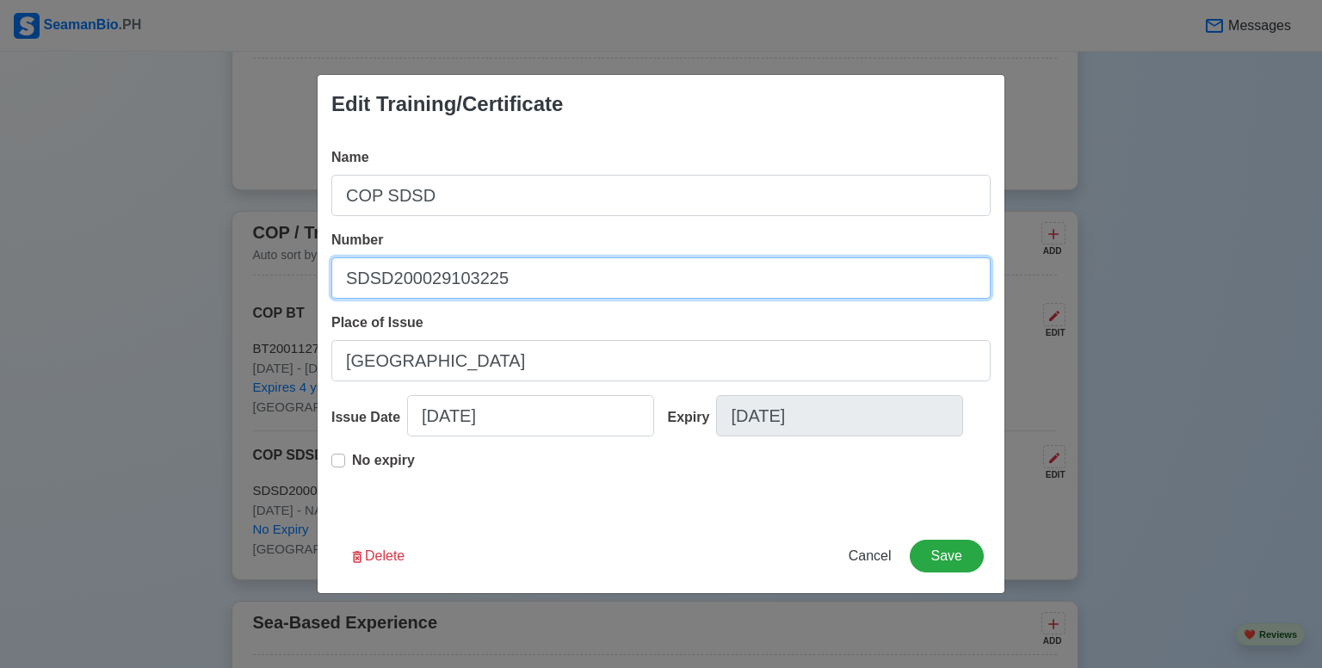
drag, startPoint x: 528, startPoint y: 278, endPoint x: 327, endPoint y: 267, distance: 201.7
click at [327, 267] on div "Name COP SDSD Number SDSD200029103225 Place of Issue MANILA Issue Date [DATE] E…" at bounding box center [661, 326] width 687 height 386
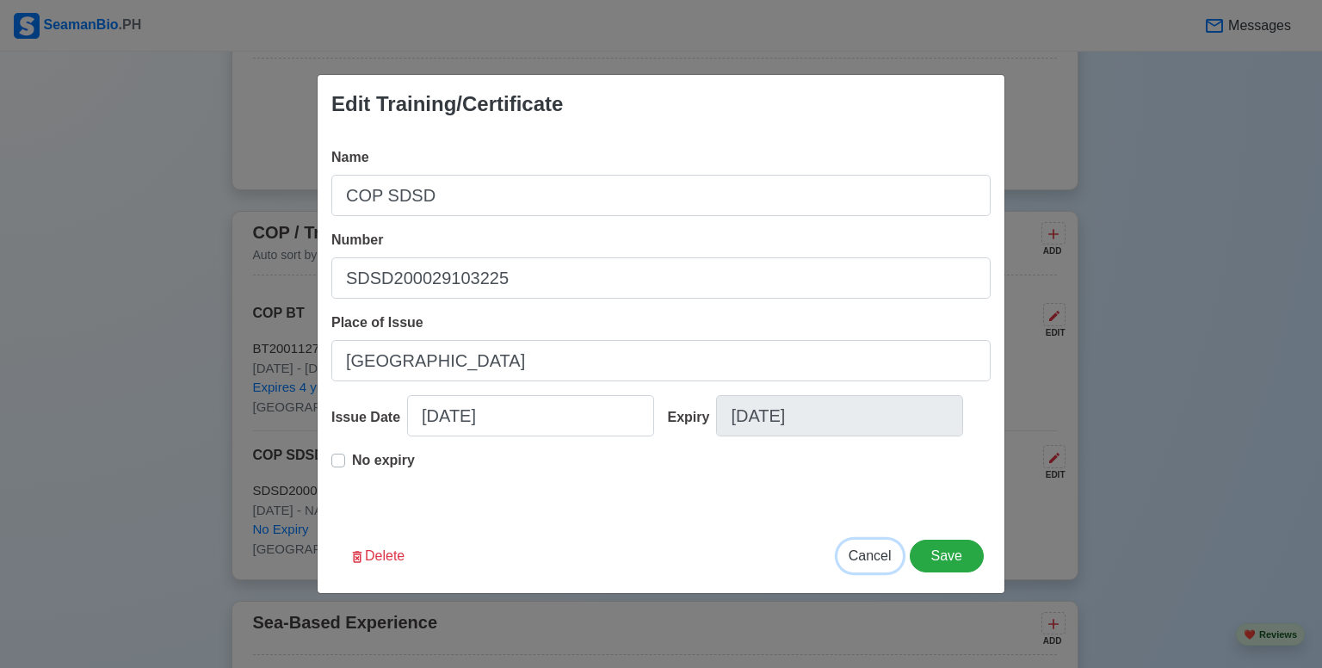
click at [890, 558] on span "Cancel" at bounding box center [870, 555] width 43 height 15
type input "[DATE]"
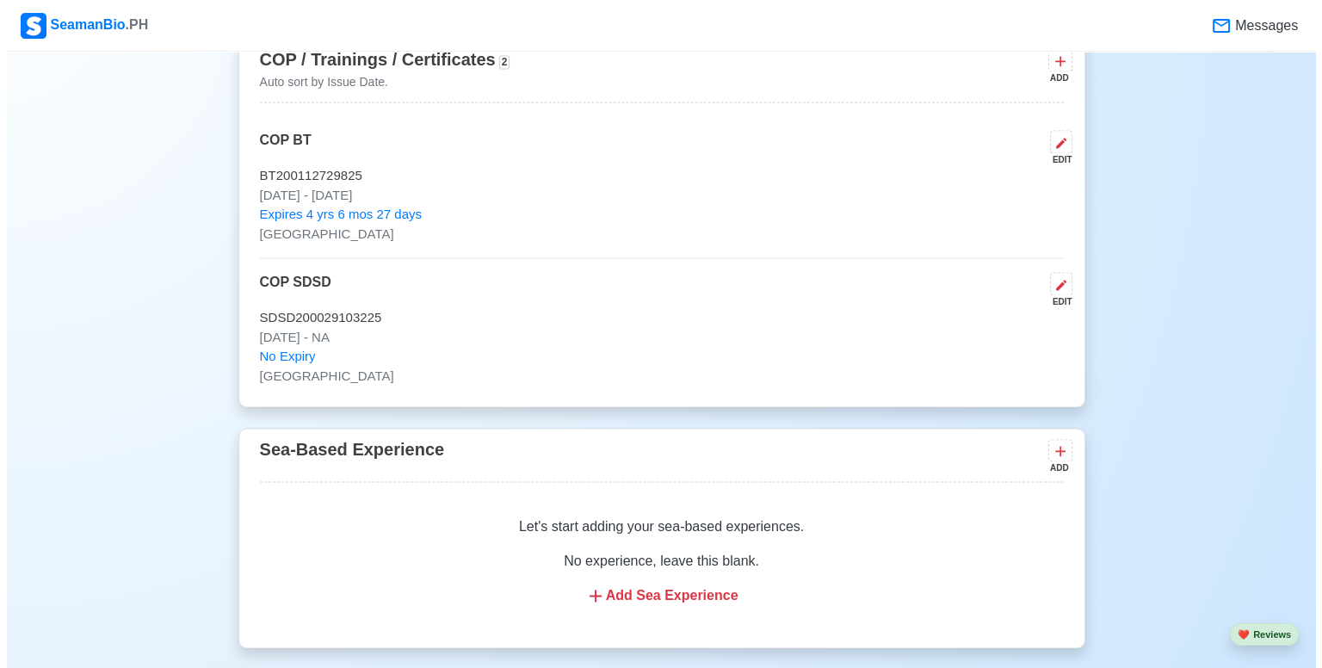
scroll to position [2481, 0]
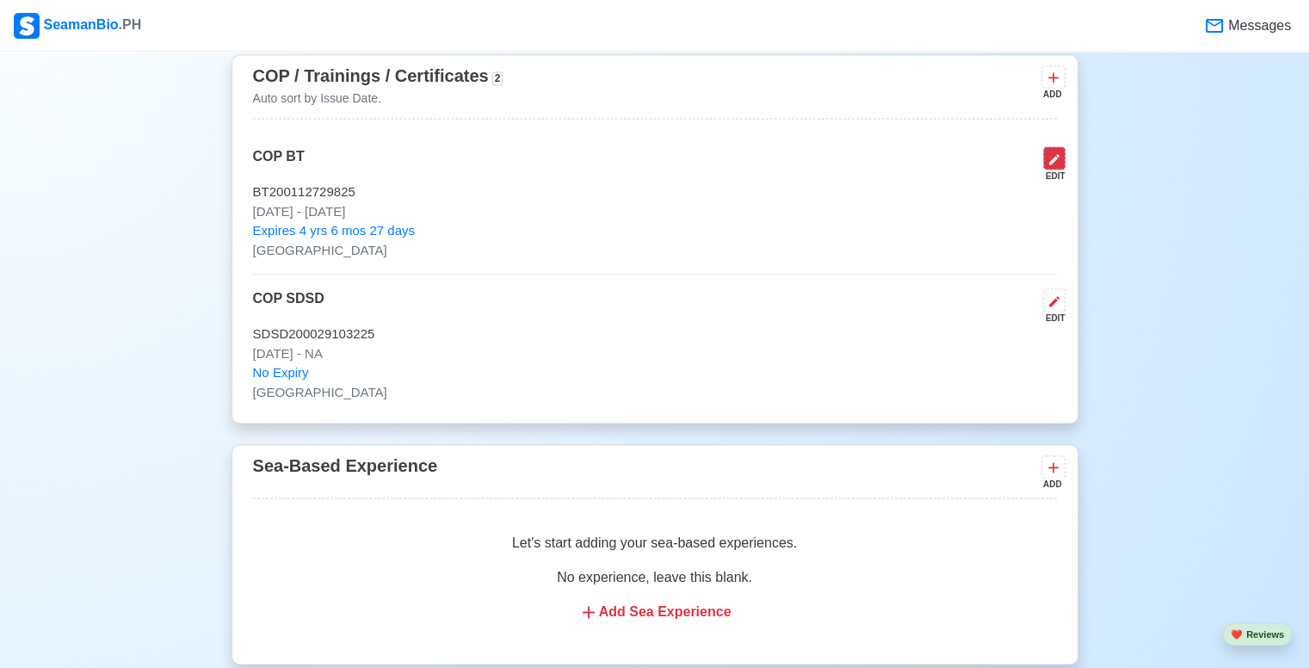
click at [1053, 156] on icon at bounding box center [1055, 159] width 14 height 14
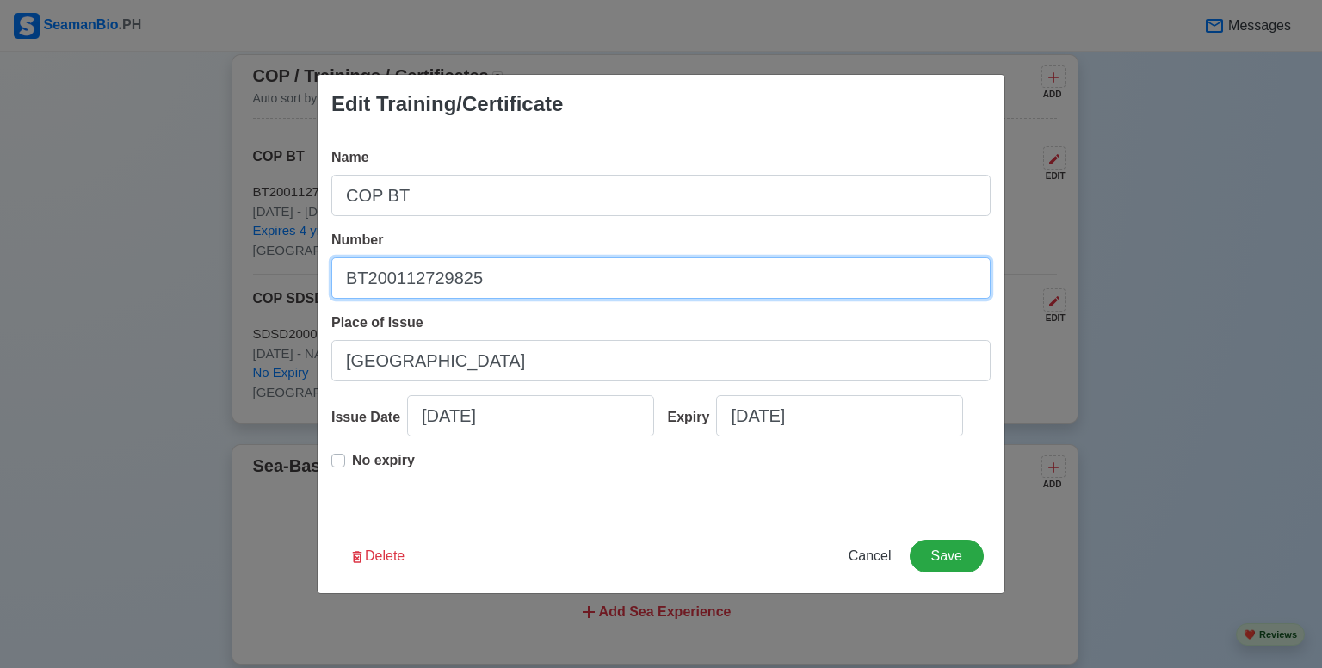
drag, startPoint x: 527, startPoint y: 280, endPoint x: 244, endPoint y: 280, distance: 282.3
click at [244, 280] on div "Edit Training/Certificate Name COP BT Number BT200112729825 Place of Issue MANI…" at bounding box center [661, 334] width 1322 height 668
